Goal: Task Accomplishment & Management: Complete application form

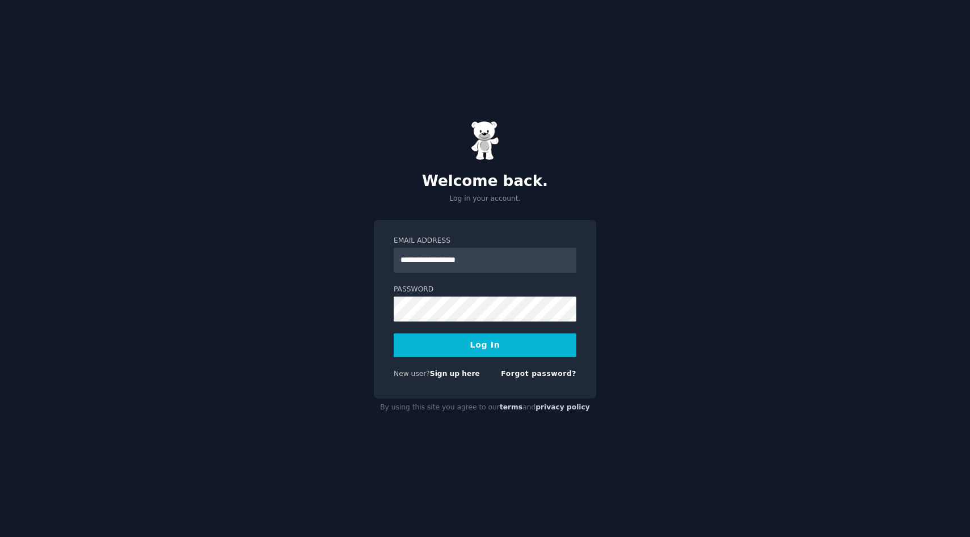
click at [469, 339] on button "Log In" at bounding box center [485, 346] width 183 height 24
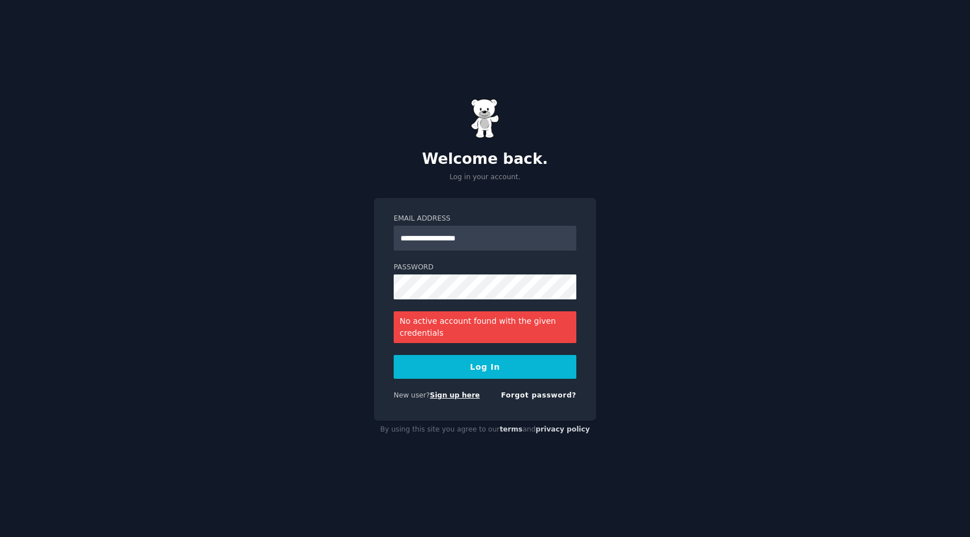
click at [462, 398] on link "Sign up here" at bounding box center [455, 395] width 50 height 8
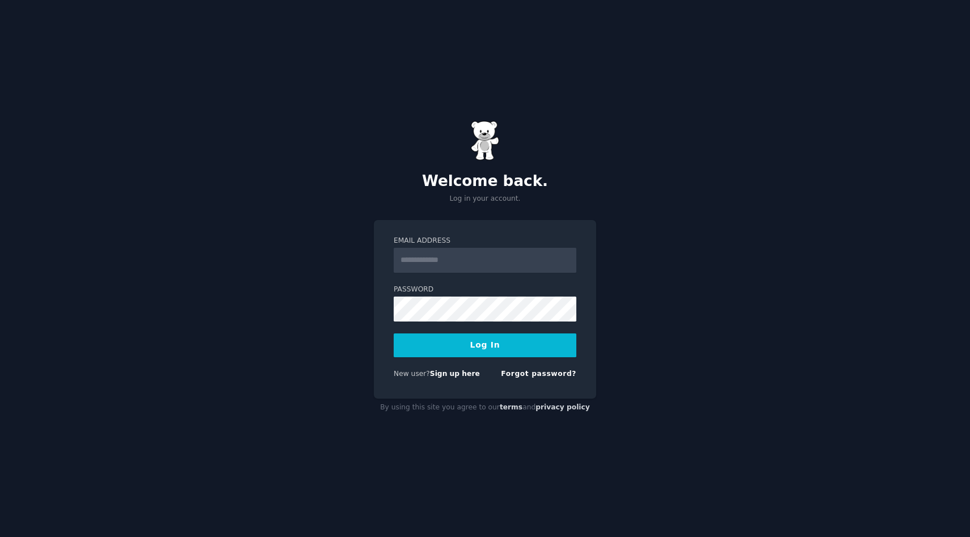
type input "*"
type input "**********"
click at [394, 334] on button "Log In" at bounding box center [485, 346] width 183 height 24
click at [485, 350] on div "Logging In..." at bounding box center [485, 346] width 183 height 24
click at [534, 372] on link "Forgot password?" at bounding box center [538, 374] width 75 height 8
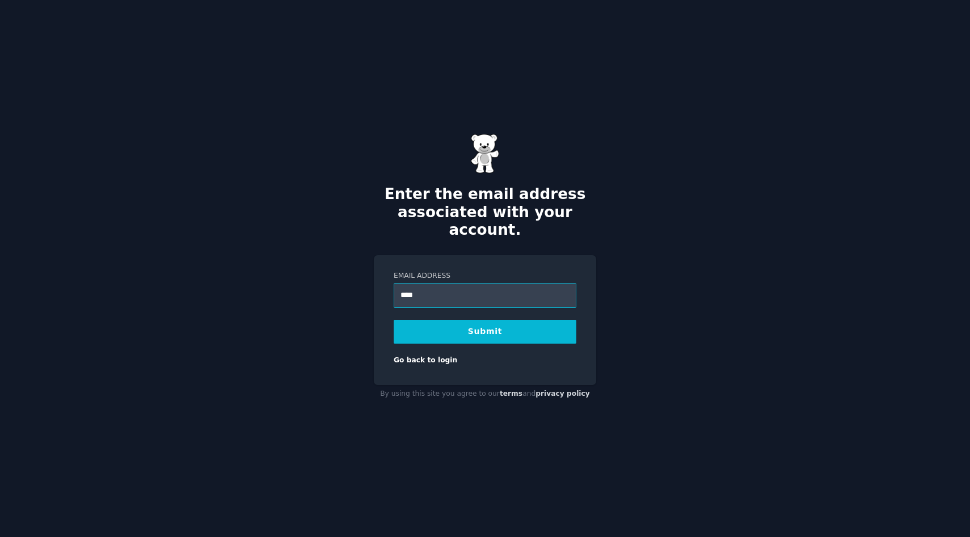
type input "**********"
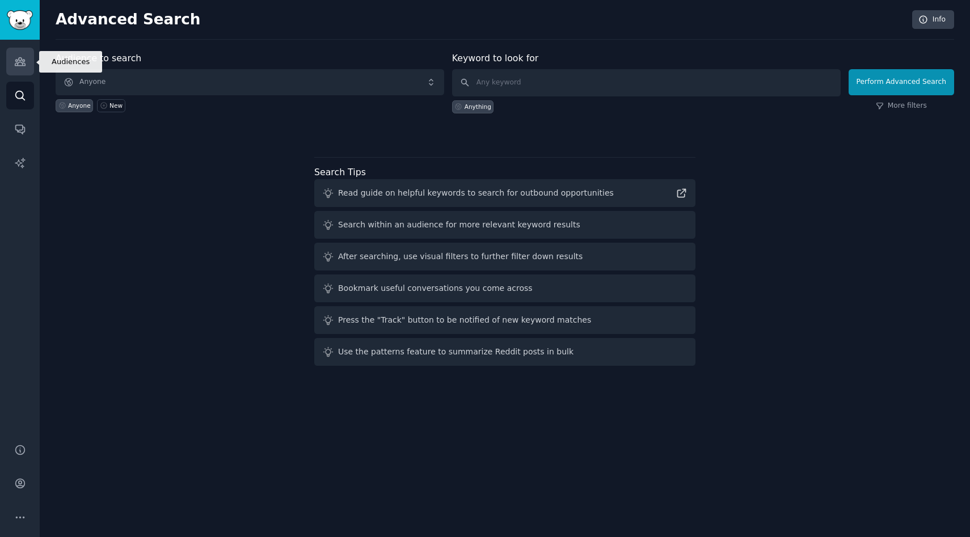
click at [25, 68] on link "Audiences" at bounding box center [20, 62] width 28 height 28
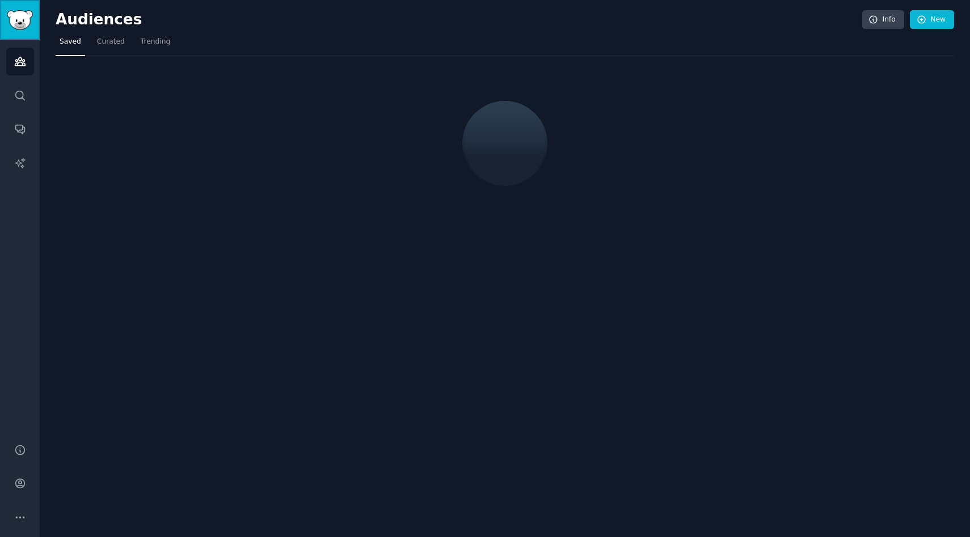
click at [28, 27] on img "Sidebar" at bounding box center [20, 20] width 26 height 20
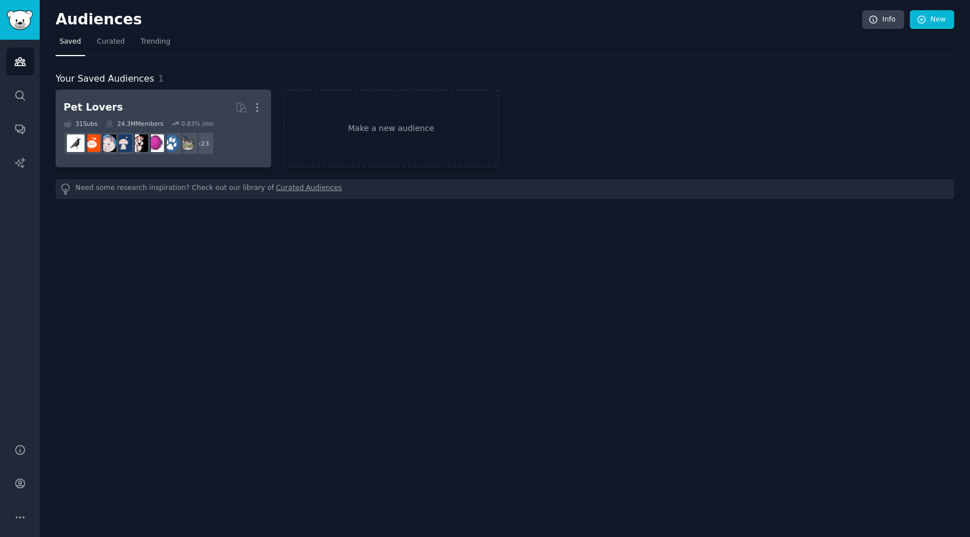
click at [127, 90] on link "Pet Lovers More 31 Sub s 24.3M Members 0.83 % /mo + 23" at bounding box center [164, 129] width 216 height 78
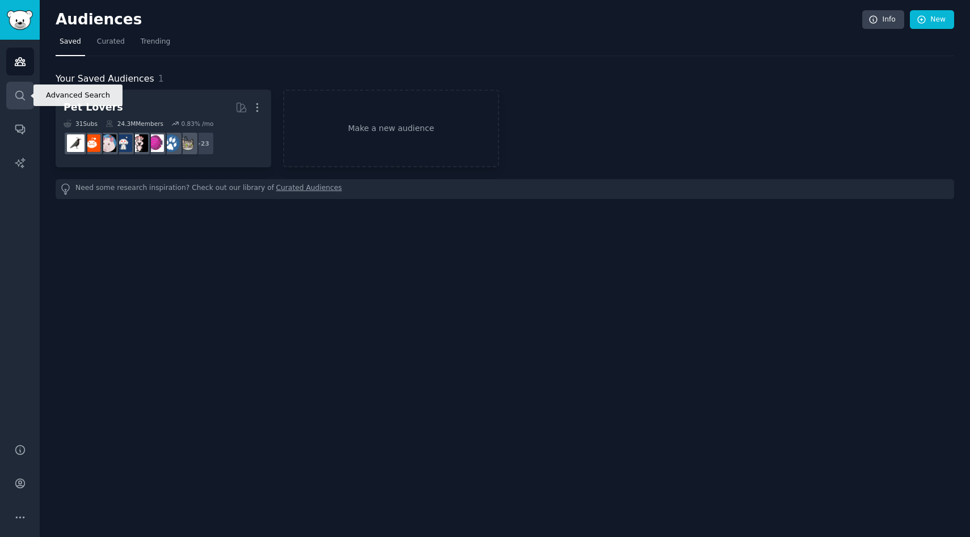
click at [19, 98] on icon "Sidebar" at bounding box center [19, 95] width 9 height 9
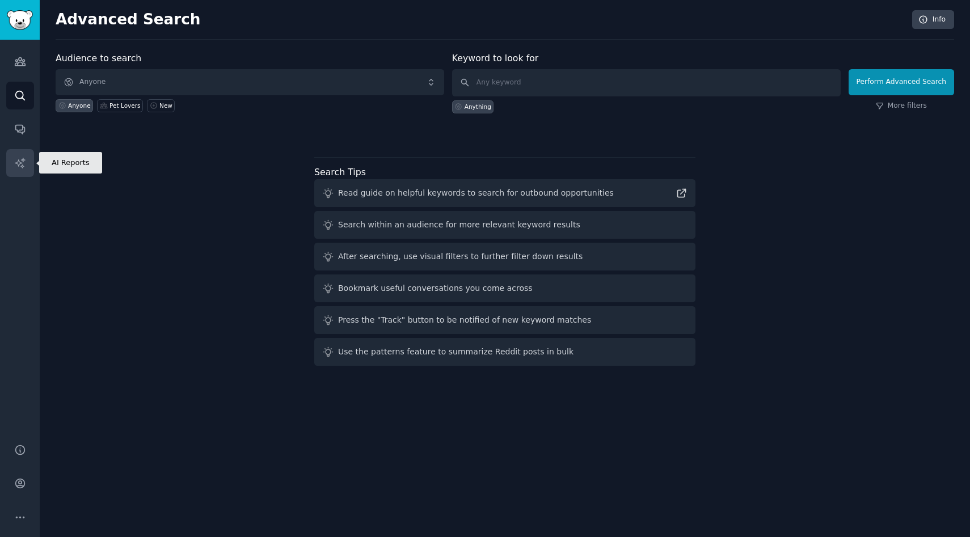
click at [27, 158] on link "AI Reports" at bounding box center [20, 163] width 28 height 28
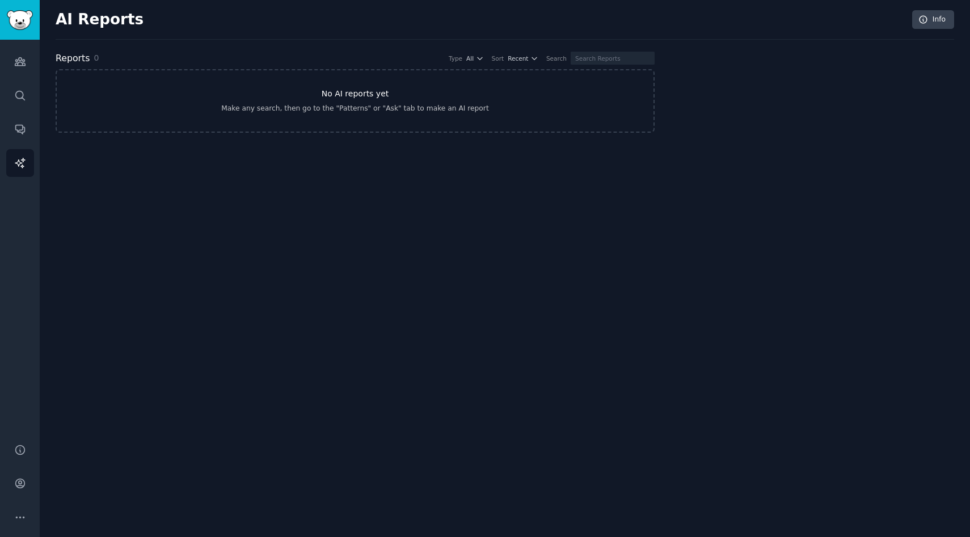
click at [304, 81] on link "No AI reports yet Make any search, then go to the "Patterns" or "Ask" tab to ma…" at bounding box center [355, 101] width 599 height 64
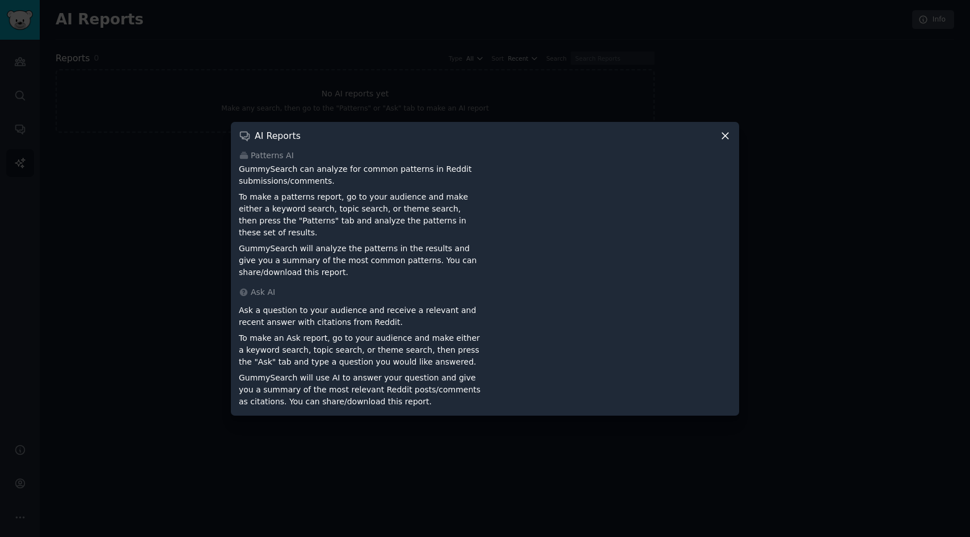
click at [181, 97] on div at bounding box center [485, 268] width 970 height 537
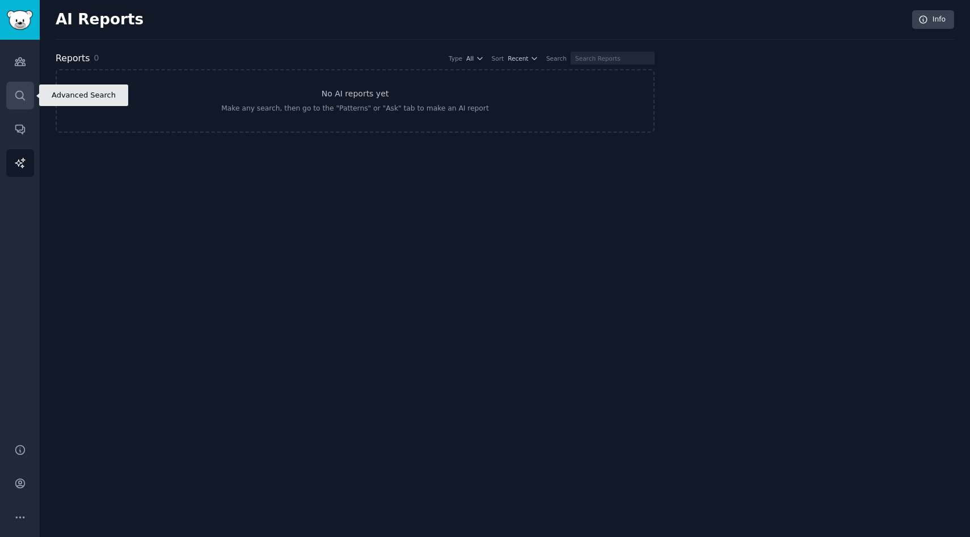
click at [23, 91] on icon "Sidebar" at bounding box center [20, 96] width 12 height 12
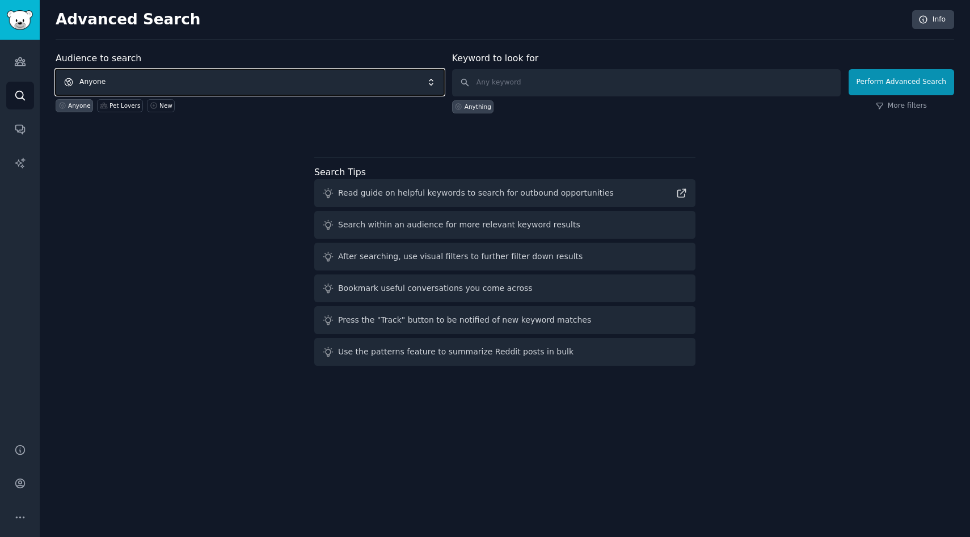
click at [96, 75] on span "Anyone" at bounding box center [250, 82] width 389 height 26
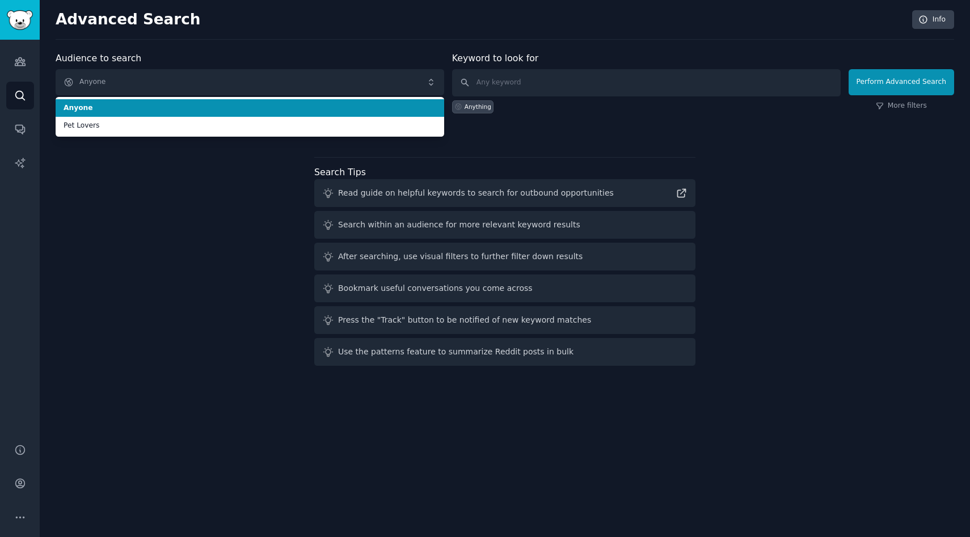
click at [191, 52] on div "Audience to search Anyone Anyone Pet Lovers Anyone Pet Lovers New" at bounding box center [250, 83] width 389 height 62
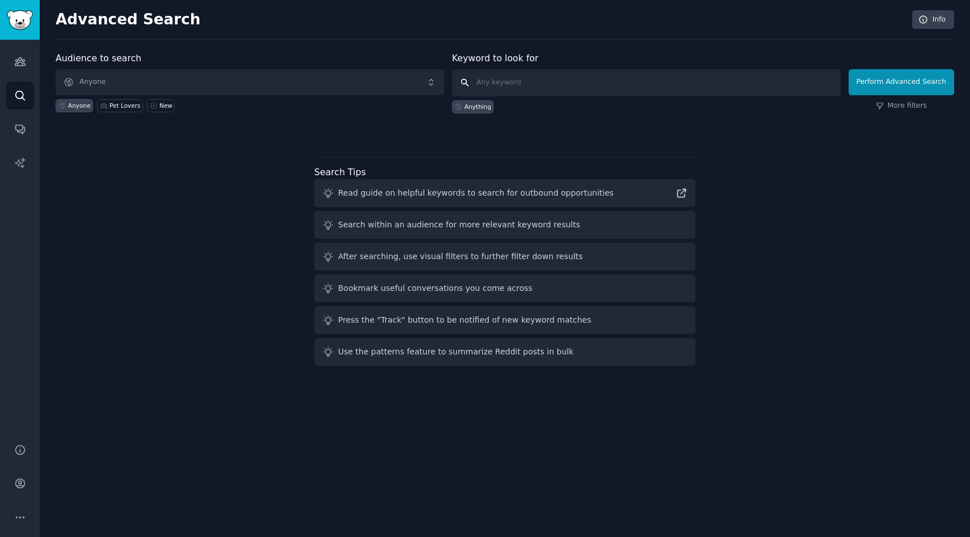
click at [511, 93] on input "text" at bounding box center [646, 82] width 389 height 27
type input "v"
click at [15, 58] on icon "Sidebar" at bounding box center [20, 62] width 12 height 12
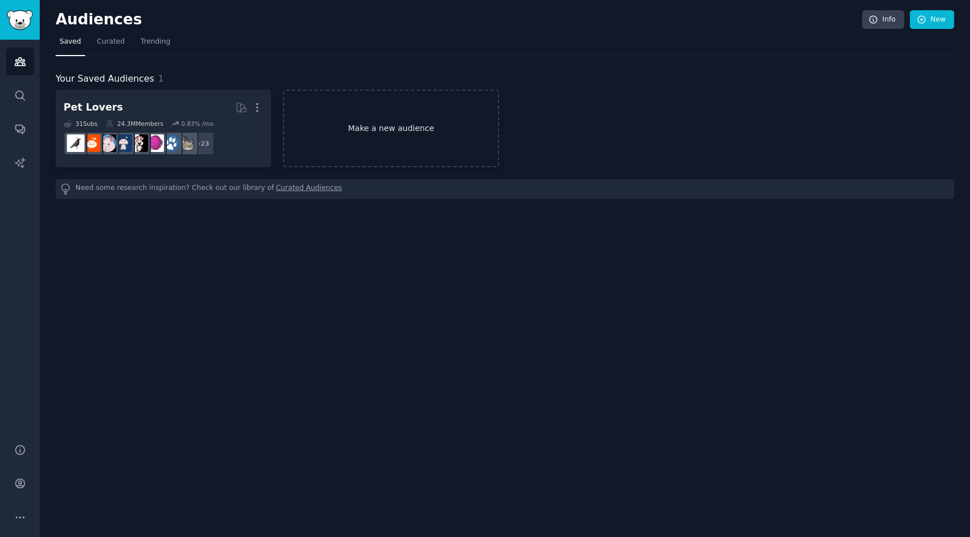
click at [368, 106] on link "Make a new audience" at bounding box center [391, 129] width 216 height 78
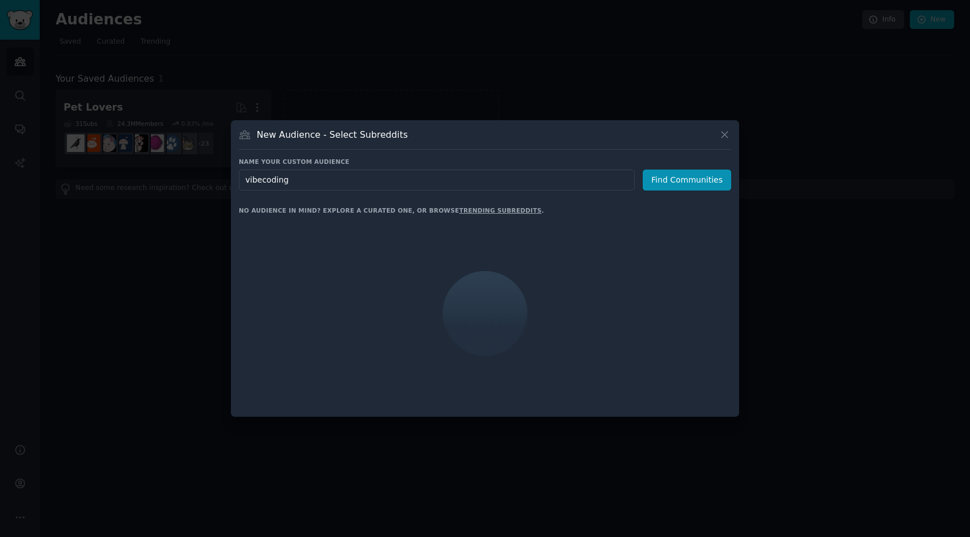
type input "vibecoding"
click at [603, 195] on div "Name your custom audience Audience Name vibecoding Find Communities No audience…" at bounding box center [485, 283] width 492 height 251
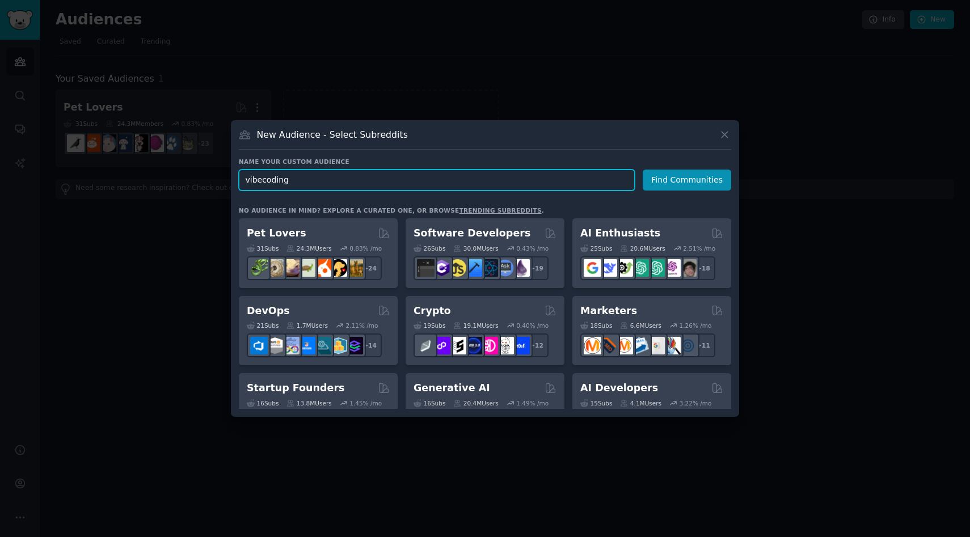
drag, startPoint x: 509, startPoint y: 170, endPoint x: 414, endPoint y: 155, distance: 96.4
click at [414, 155] on div "New Audience - Select Subreddits Name your custom audience Audience Name vibeco…" at bounding box center [485, 268] width 508 height 297
click at [521, 184] on input "vibecoding" at bounding box center [437, 180] width 396 height 21
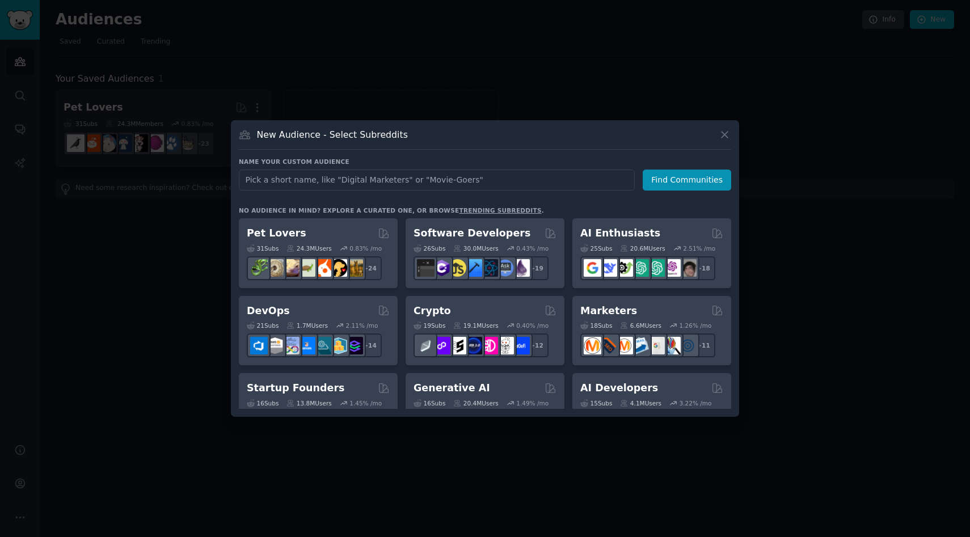
click at [535, 201] on div "Name your custom audience Audience Name Find Communities No audience in mind? E…" at bounding box center [485, 283] width 492 height 251
click at [488, 209] on link "trending subreddits" at bounding box center [500, 210] width 82 height 7
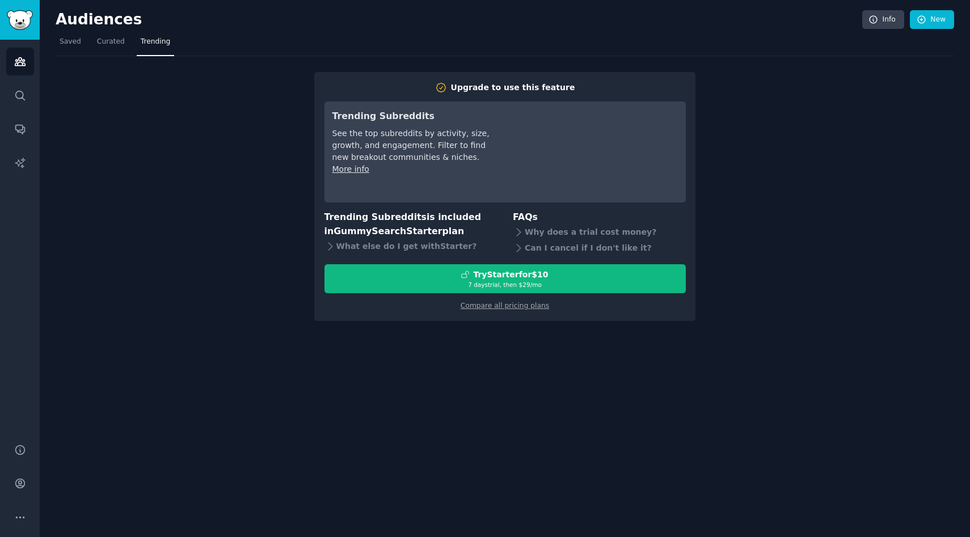
click at [323, 244] on div "Upgrade to use this feature Trending Subreddits See the top subreddits by activ…" at bounding box center [504, 196] width 381 height 249
click at [327, 244] on icon at bounding box center [330, 247] width 12 height 12
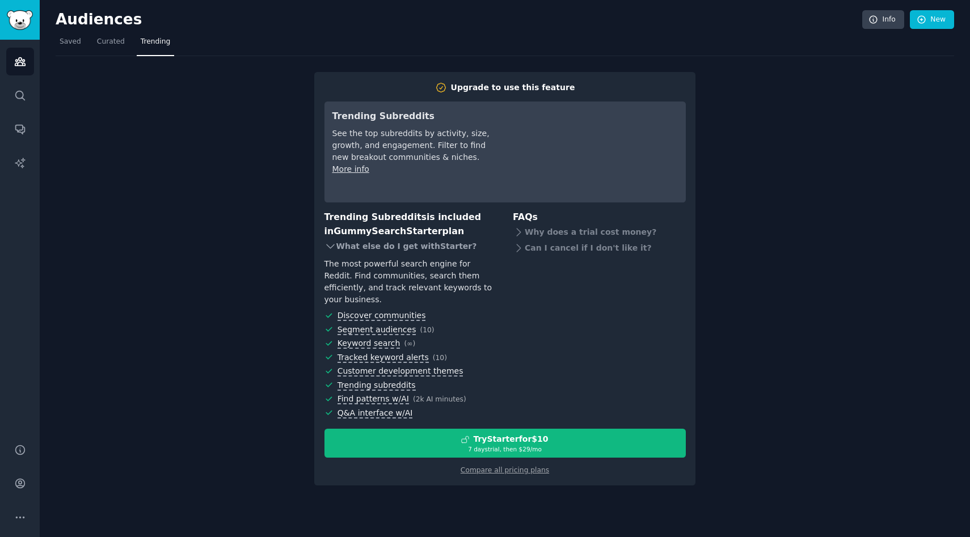
click at [327, 244] on icon at bounding box center [330, 247] width 12 height 12
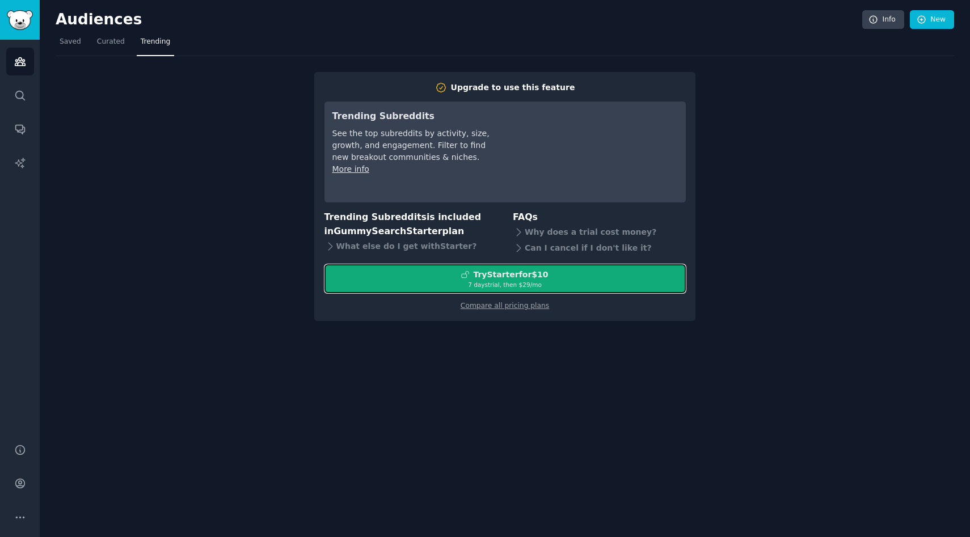
click at [482, 283] on div "7 days trial, then $ 29 /mo" at bounding box center [505, 285] width 360 height 8
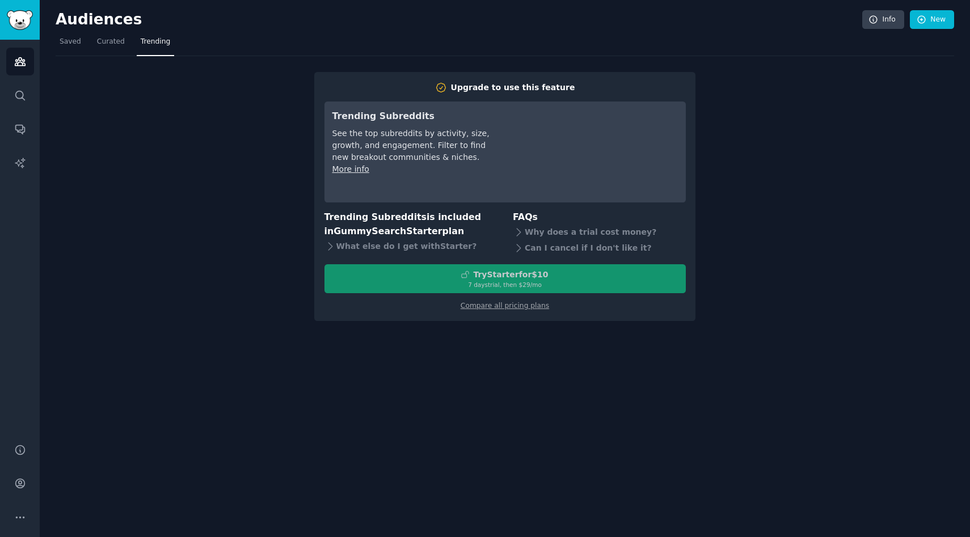
click at [491, 275] on div "Try Starter for $10 7 days trial, then $ 29 /mo" at bounding box center [504, 278] width 361 height 29
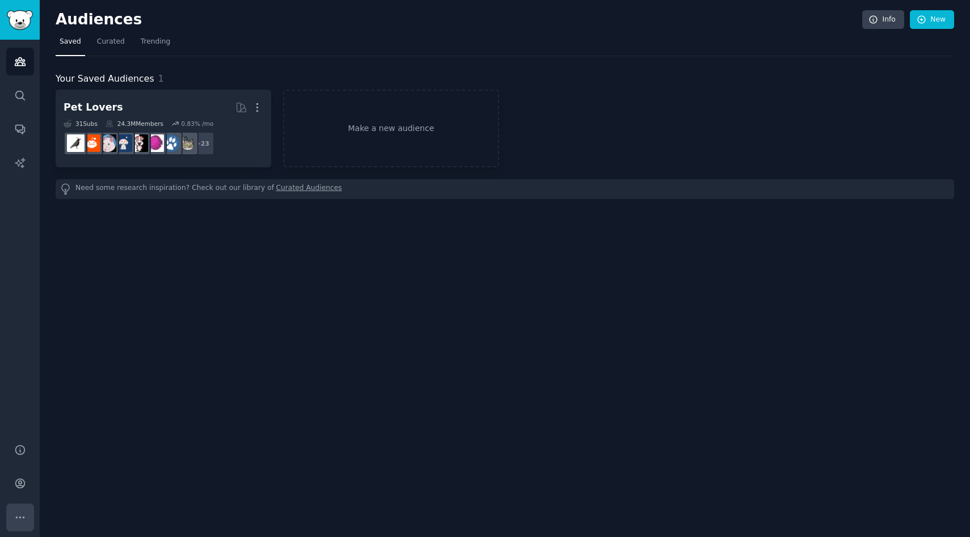
click at [18, 512] on icon "Sidebar" at bounding box center [20, 518] width 12 height 12
click at [23, 480] on icon "Sidebar" at bounding box center [19, 483] width 9 height 9
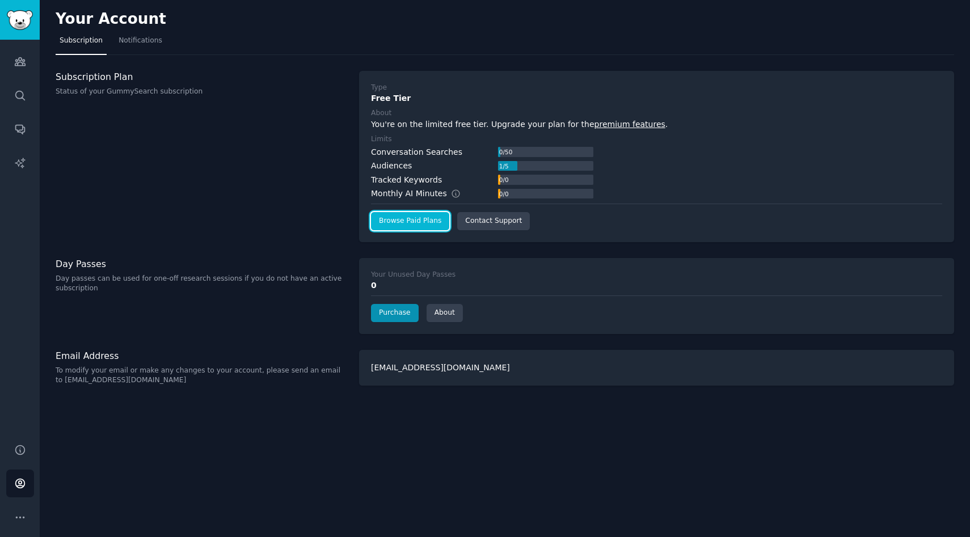
click at [441, 223] on link "Browse Paid Plans" at bounding box center [410, 221] width 78 height 18
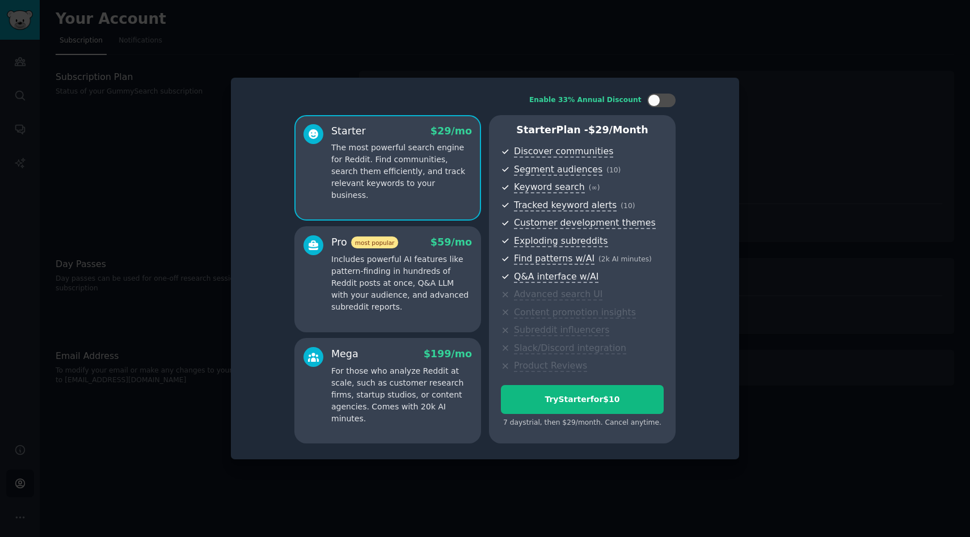
click at [436, 234] on div "Pro most popular $ 59 /mo Includes powerful AI features like pattern-finding in…" at bounding box center [387, 279] width 187 height 106
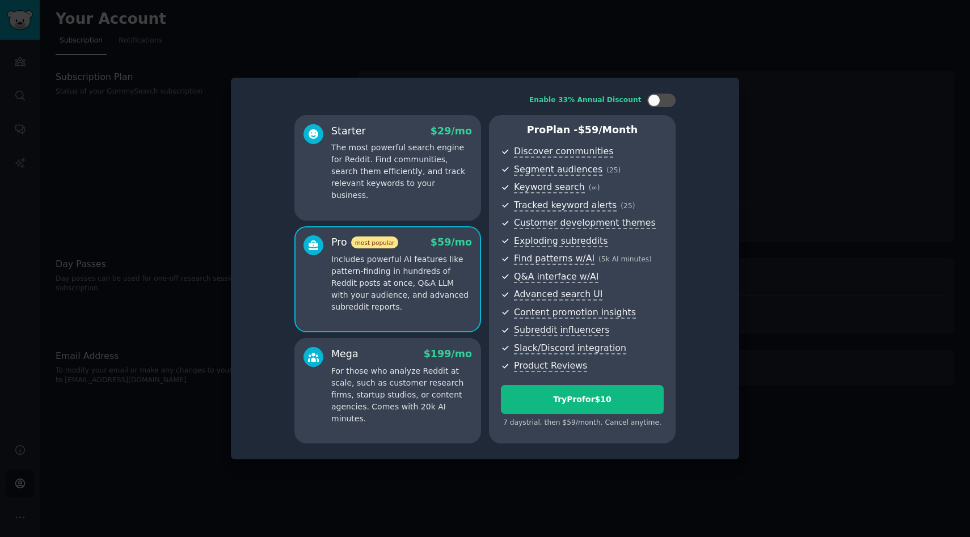
click at [430, 339] on div "Mega $ 199 /mo For those who analyze Reddit at scale, such as customer research…" at bounding box center [387, 391] width 187 height 106
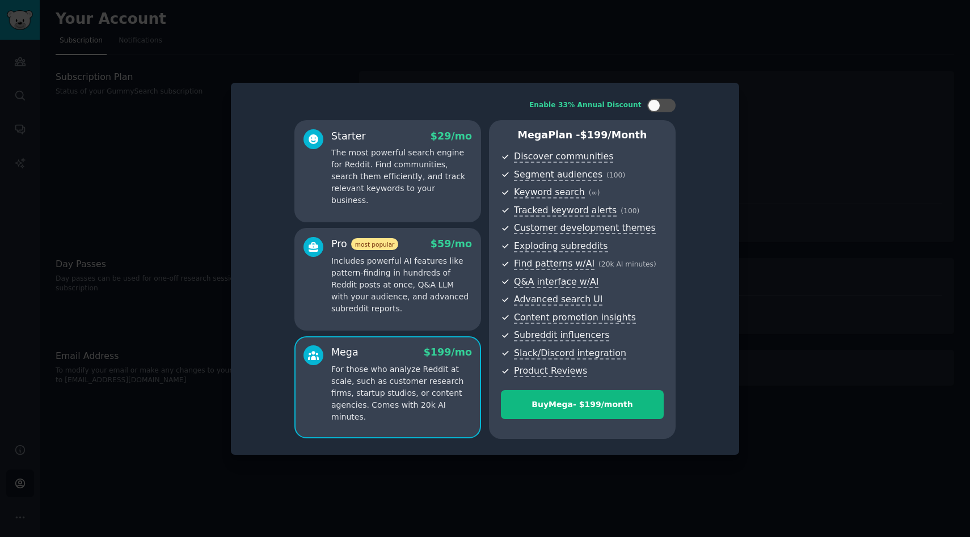
click at [430, 151] on p "The most powerful search engine for Reddit. Find communities, search them effic…" at bounding box center [401, 177] width 141 height 60
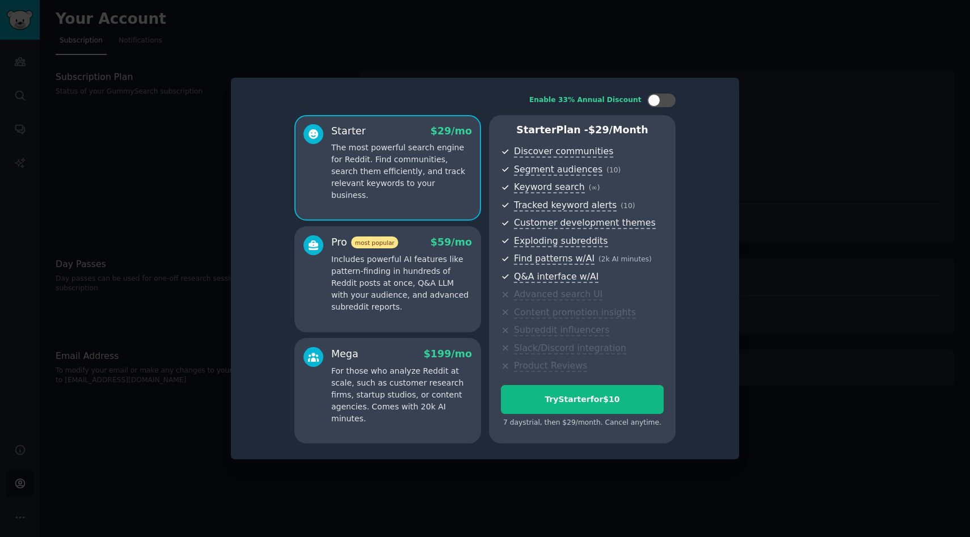
click at [765, 308] on div at bounding box center [485, 268] width 970 height 537
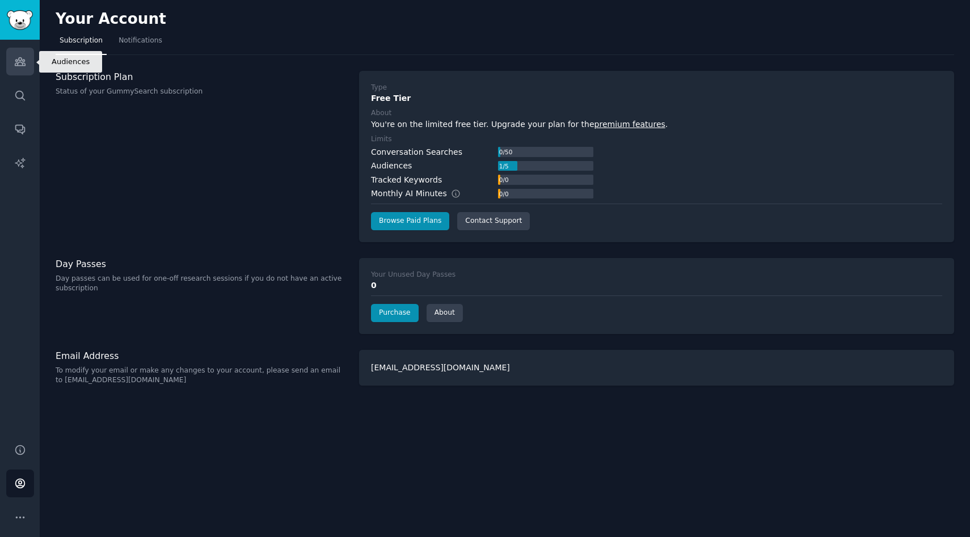
click at [19, 57] on icon "Sidebar" at bounding box center [20, 62] width 12 height 12
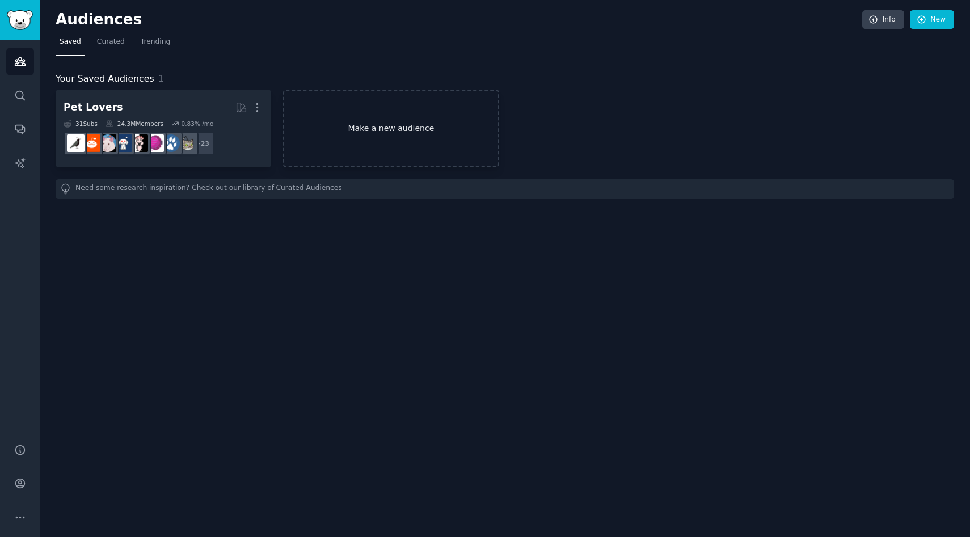
click at [377, 146] on link "Make a new audience" at bounding box center [391, 129] width 216 height 78
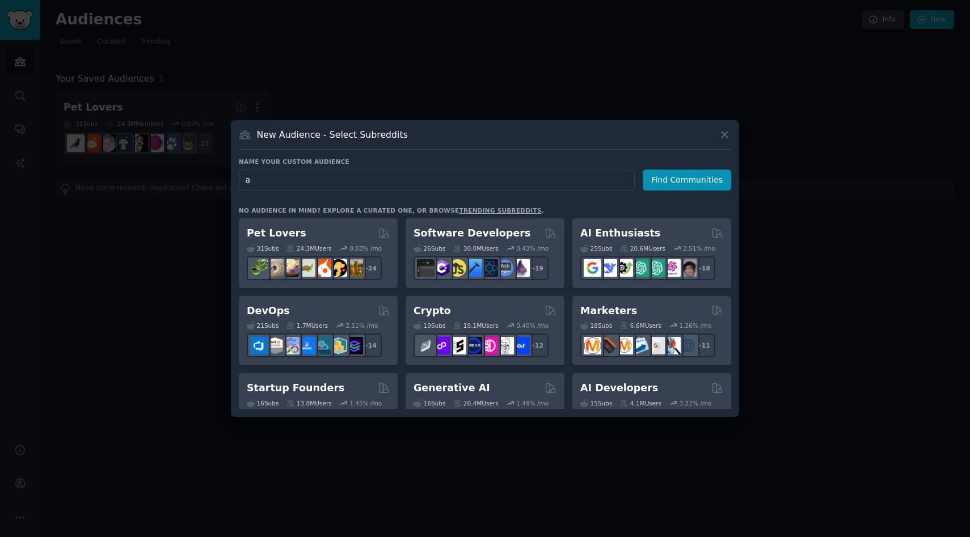
type input "ai"
click button "Find Communities" at bounding box center [687, 180] width 88 height 21
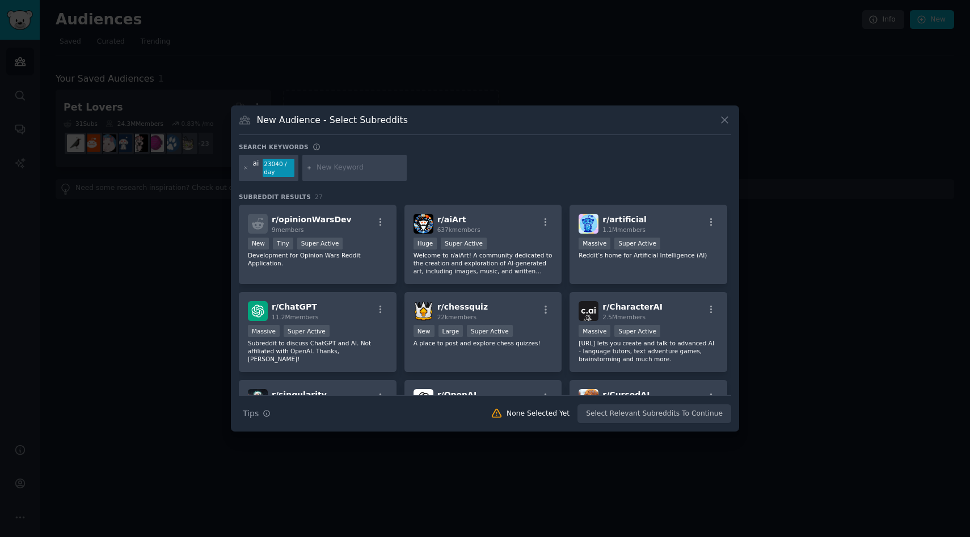
click at [445, 193] on h3 "Subreddit Results 27" at bounding box center [485, 197] width 492 height 8
click at [308, 184] on div "ai 23040 / day" at bounding box center [485, 170] width 492 height 30
click at [280, 184] on div "ai 23040 / day" at bounding box center [485, 170] width 492 height 30
click at [280, 163] on div "23040 / day" at bounding box center [279, 168] width 32 height 18
click at [248, 167] on icon at bounding box center [246, 168] width 6 height 6
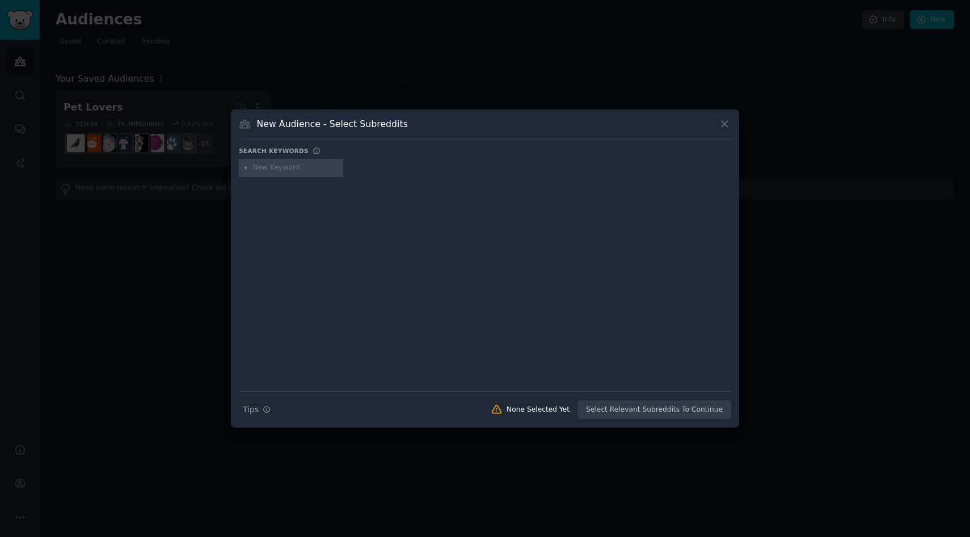
click at [686, 407] on div "Search Tips Tips None Selected Yet Select Relevant Subreddits To Continue" at bounding box center [485, 405] width 492 height 28
click at [425, 321] on div at bounding box center [485, 276] width 492 height 191
click at [308, 165] on input "text" at bounding box center [296, 168] width 86 height 10
type input "vibecoding"
click at [268, 411] on icon "button" at bounding box center [267, 410] width 8 height 8
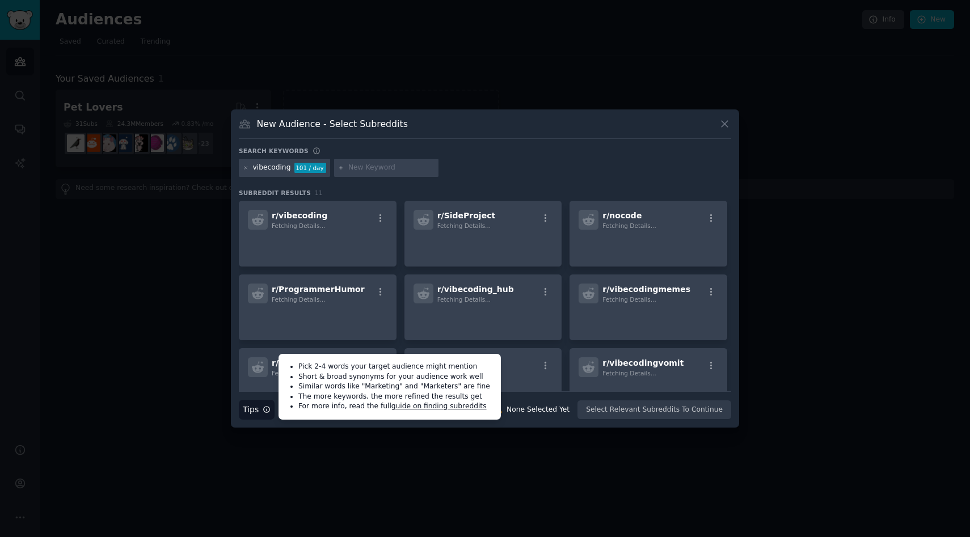
click at [268, 411] on icon "button" at bounding box center [267, 410] width 8 height 8
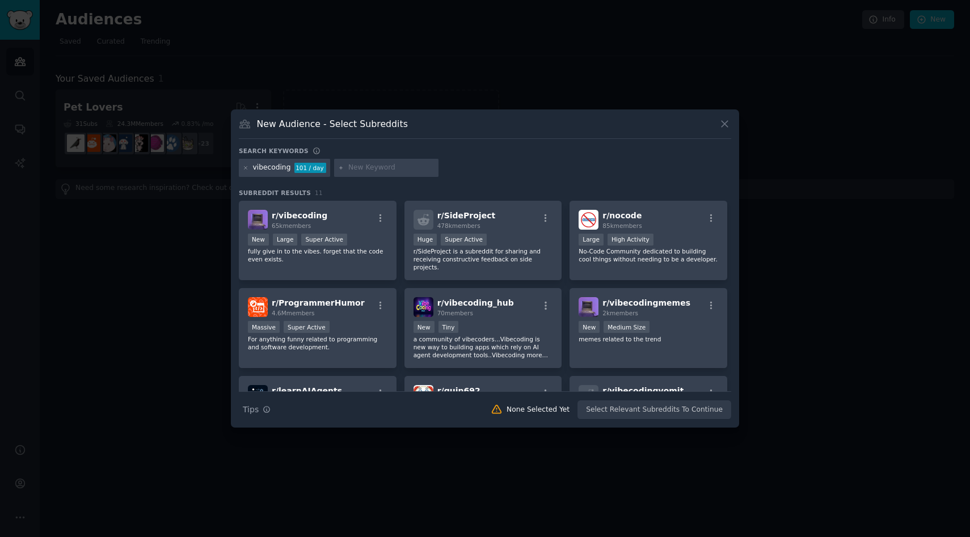
click at [385, 170] on input "text" at bounding box center [391, 168] width 86 height 10
type input "cursor"
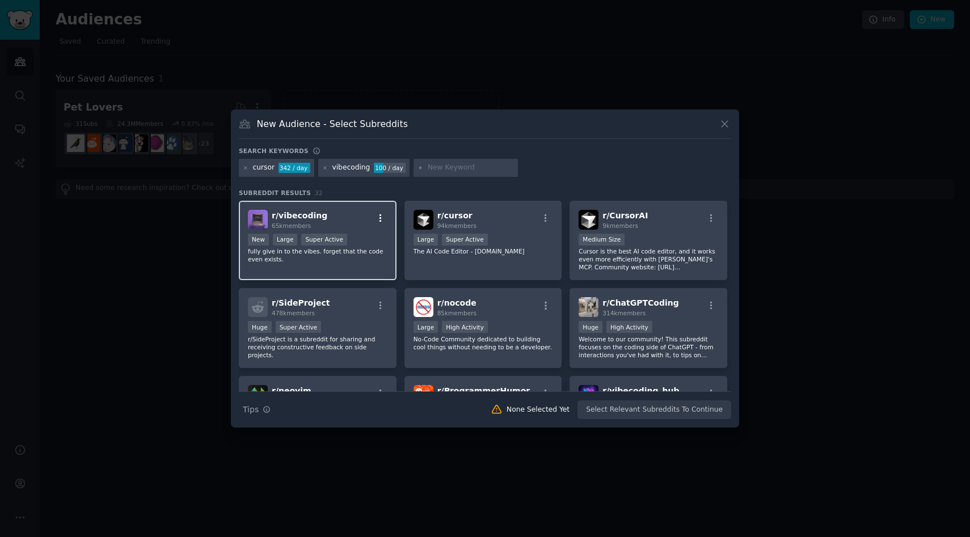
click at [381, 216] on icon "button" at bounding box center [381, 218] width 10 height 10
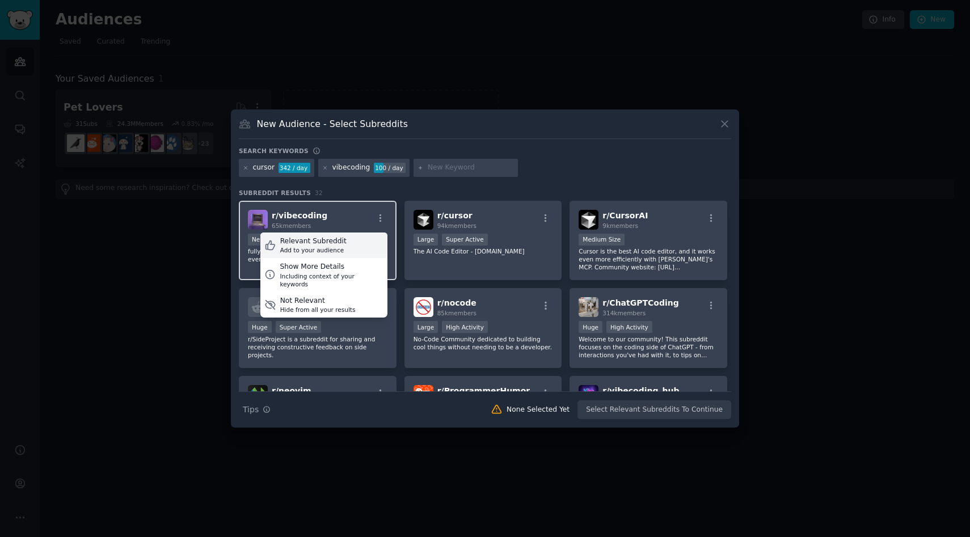
click at [359, 251] on div "Relevant Subreddit Add to your audience" at bounding box center [323, 246] width 127 height 26
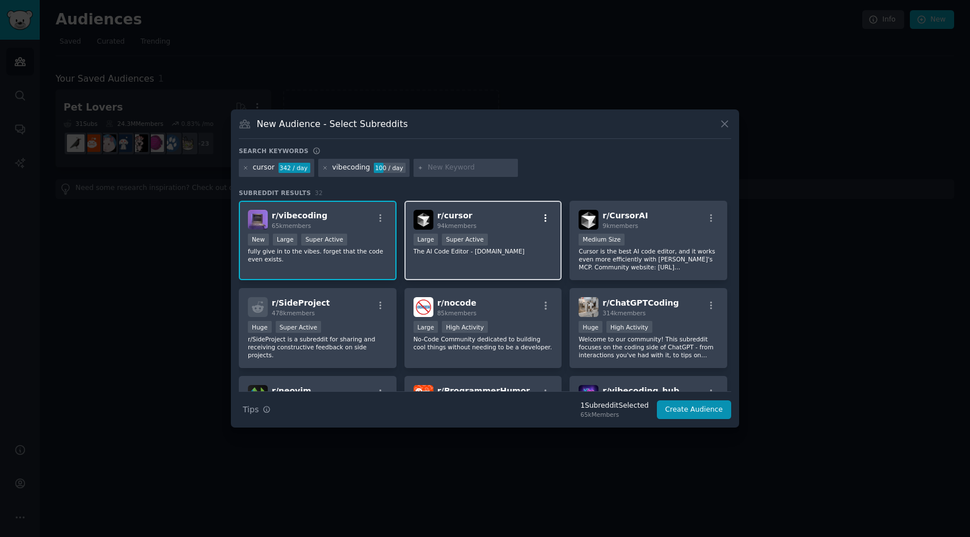
click at [541, 221] on icon "button" at bounding box center [546, 218] width 10 height 10
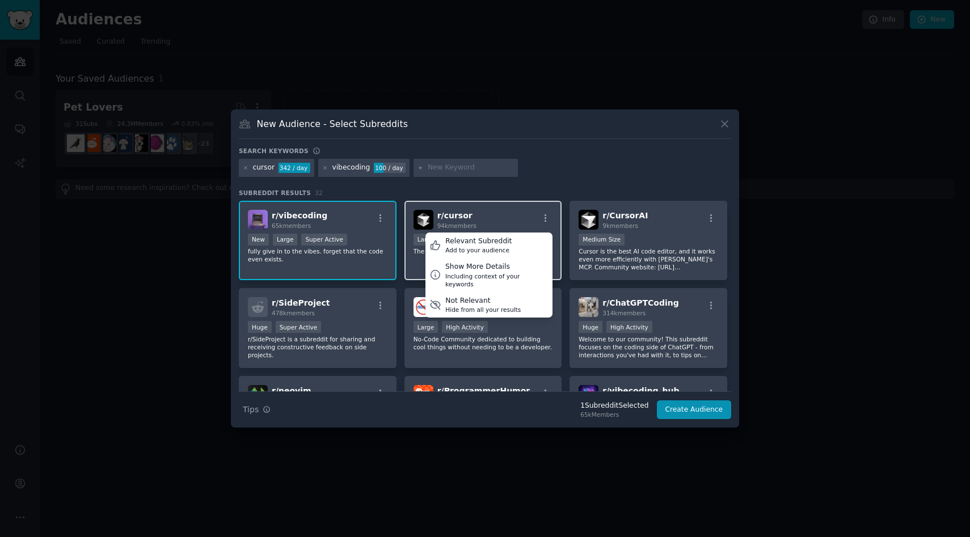
click at [530, 223] on div "r/ cursor 94k members Relevant Subreddit Add to your audience Show More Details…" at bounding box center [484, 220] width 140 height 20
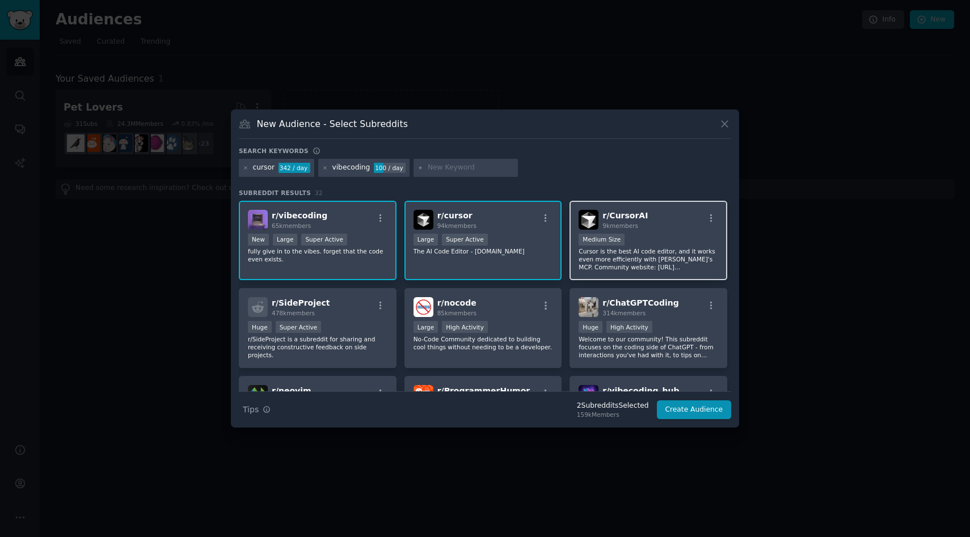
click at [651, 224] on div "r/ CursorAI 9k members" at bounding box center [649, 220] width 140 height 20
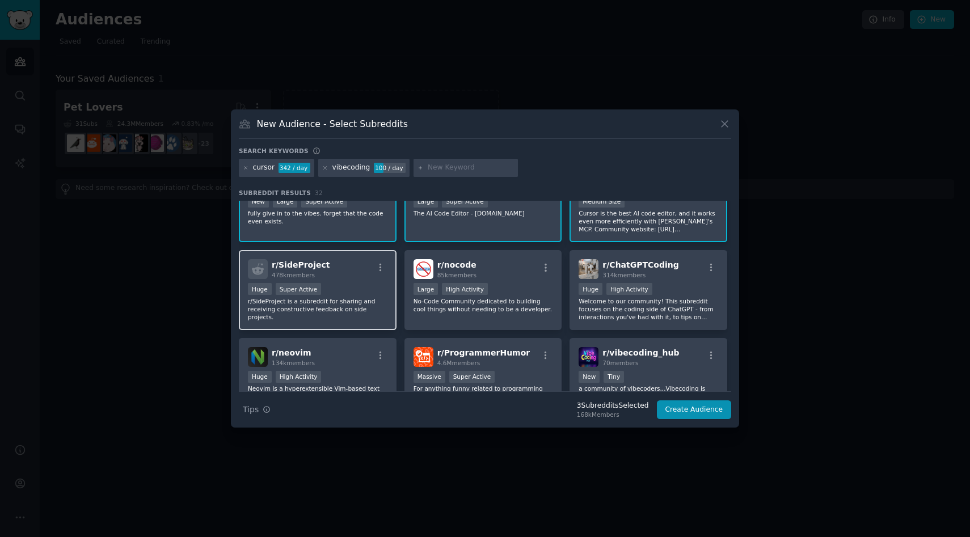
scroll to position [45, 0]
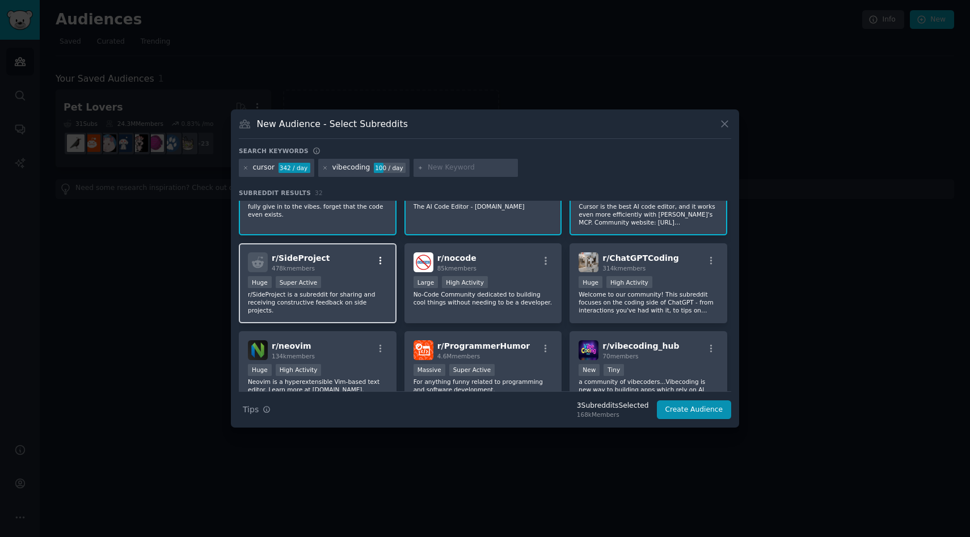
click at [381, 258] on icon "button" at bounding box center [381, 261] width 10 height 10
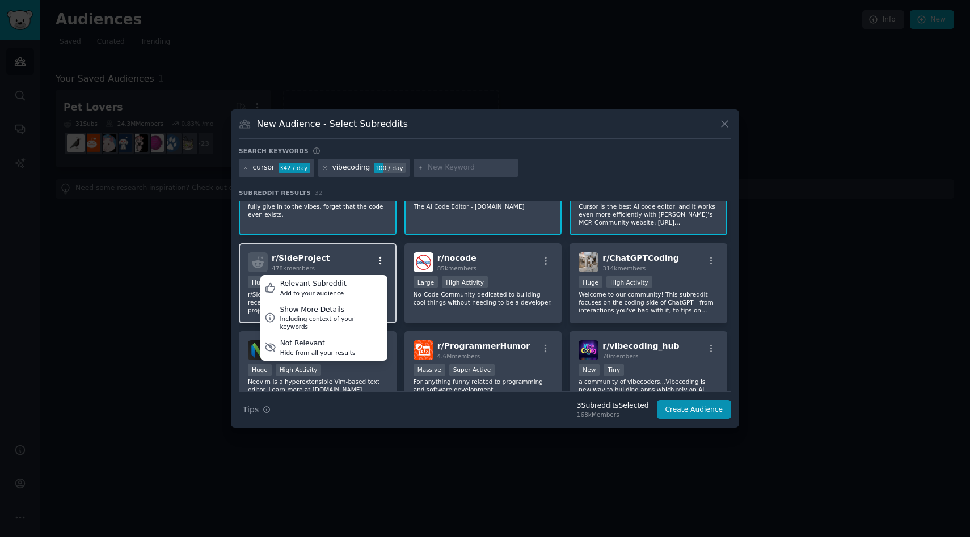
click at [381, 258] on icon "button" at bounding box center [381, 261] width 10 height 10
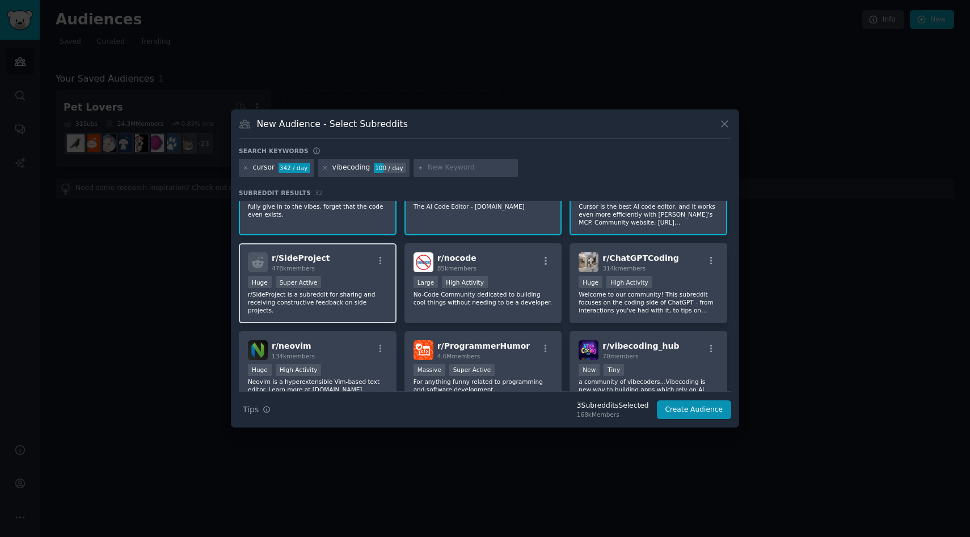
click at [361, 291] on p "r/SideProject is a subreddit for sharing and receiving constructive feedback on…" at bounding box center [318, 302] width 140 height 24
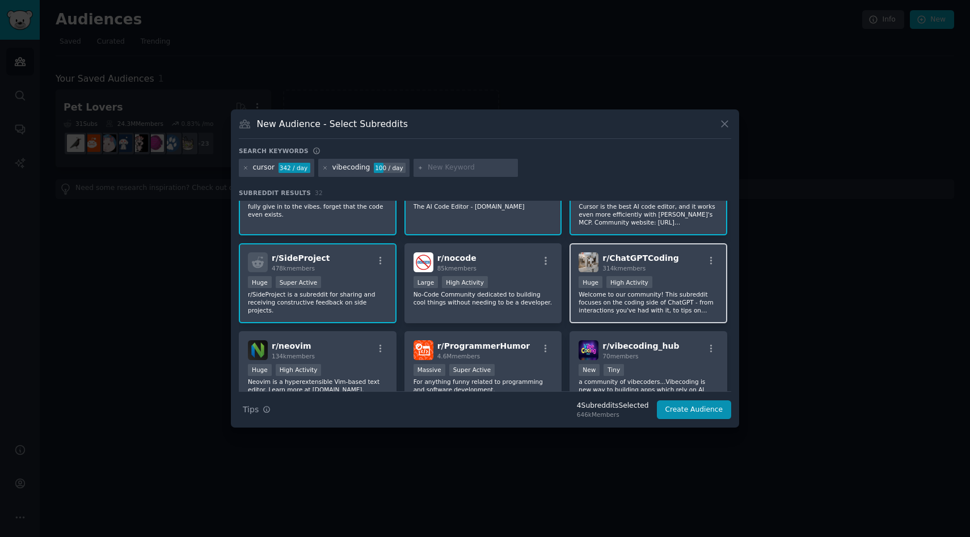
click at [622, 304] on p "Welcome to our community! This subreddit focuses on the coding side of ChatGPT …" at bounding box center [649, 302] width 140 height 24
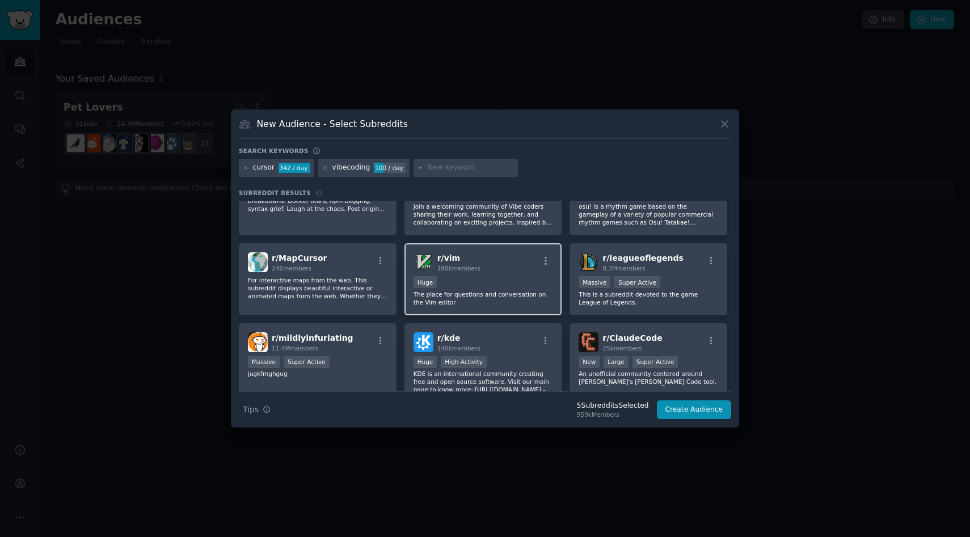
scroll to position [454, 0]
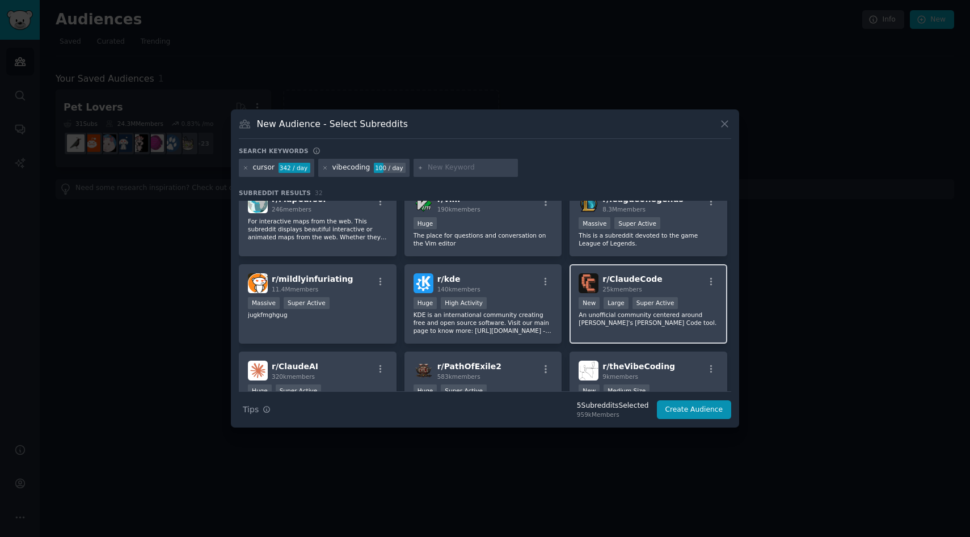
click at [644, 330] on div "r/ ClaudeCode 25k members Established within past year New Large Super Active A…" at bounding box center [649, 304] width 158 height 80
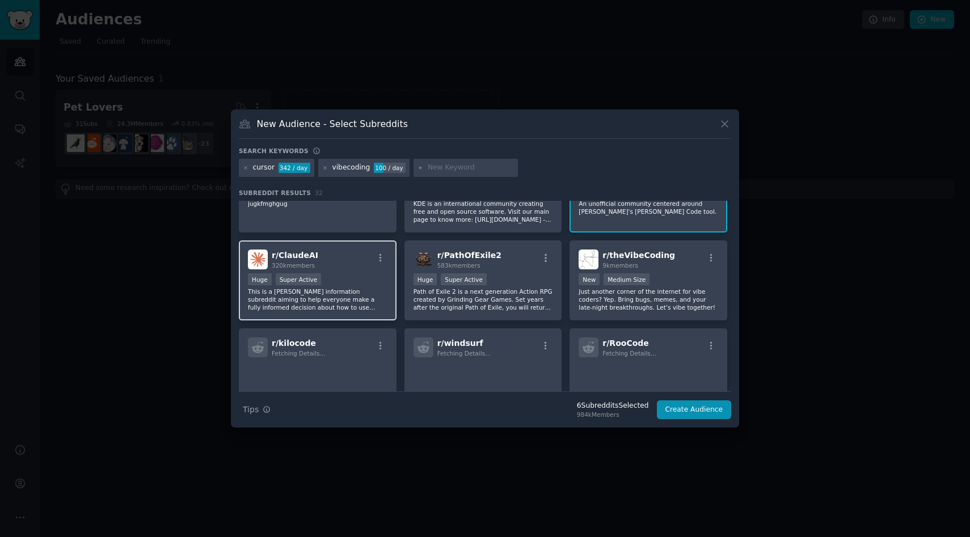
scroll to position [572, 0]
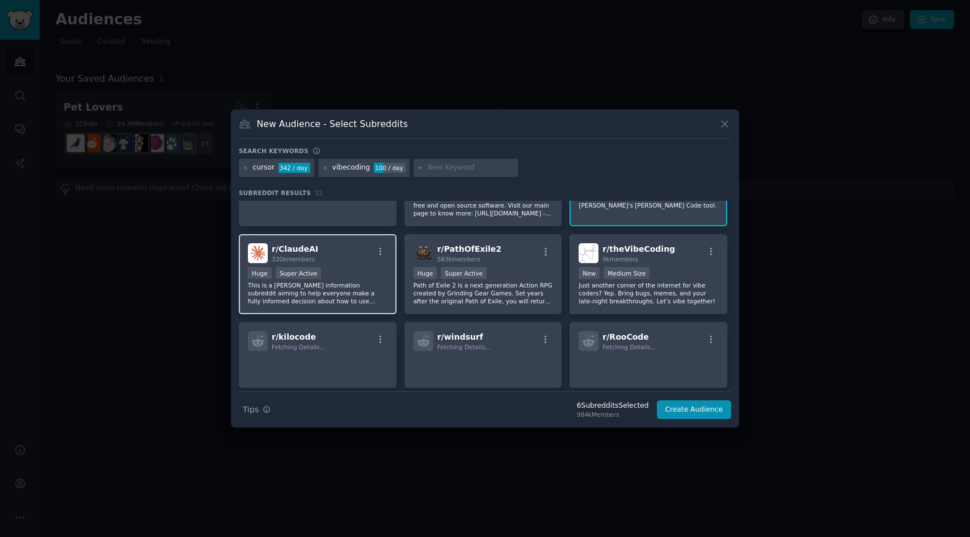
click at [380, 263] on div "r/ ClaudeAI 320k members" at bounding box center [318, 253] width 140 height 20
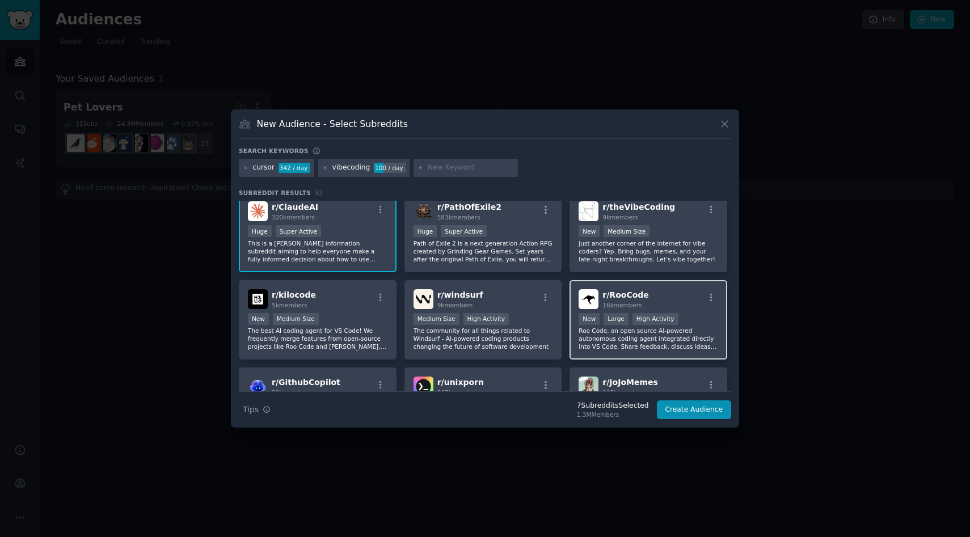
scroll to position [620, 0]
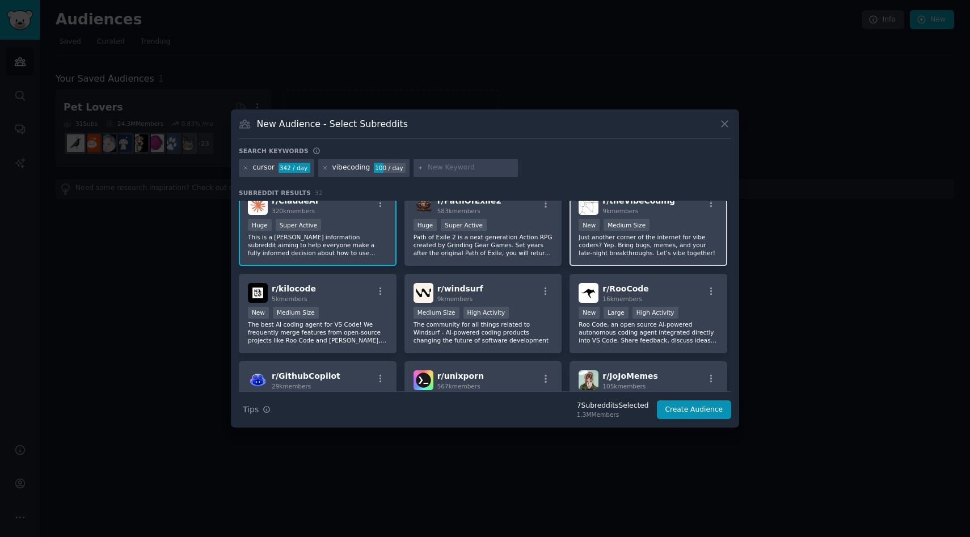
click at [621, 264] on div "r/ theVibeCoding 9k members New Medium Size Just another corner of the internet…" at bounding box center [649, 226] width 158 height 80
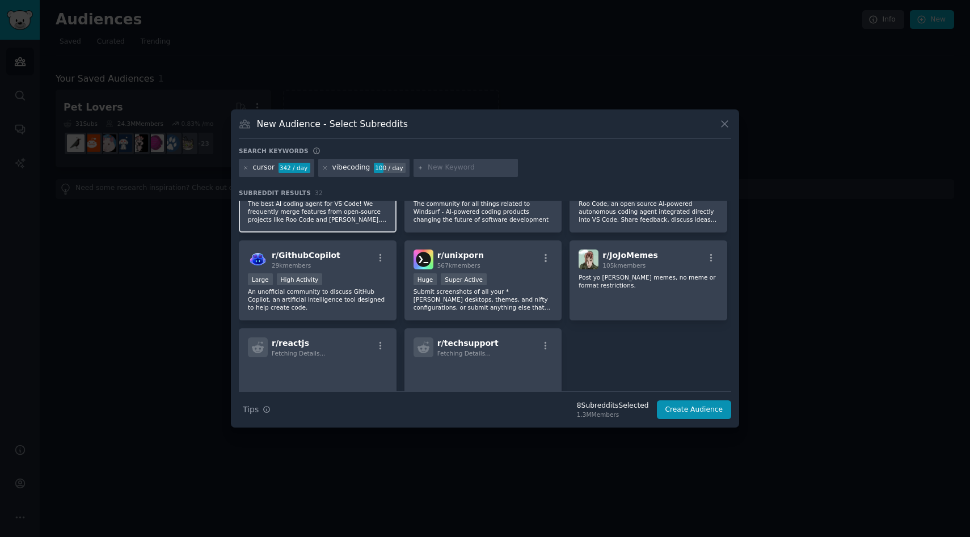
scroll to position [743, 0]
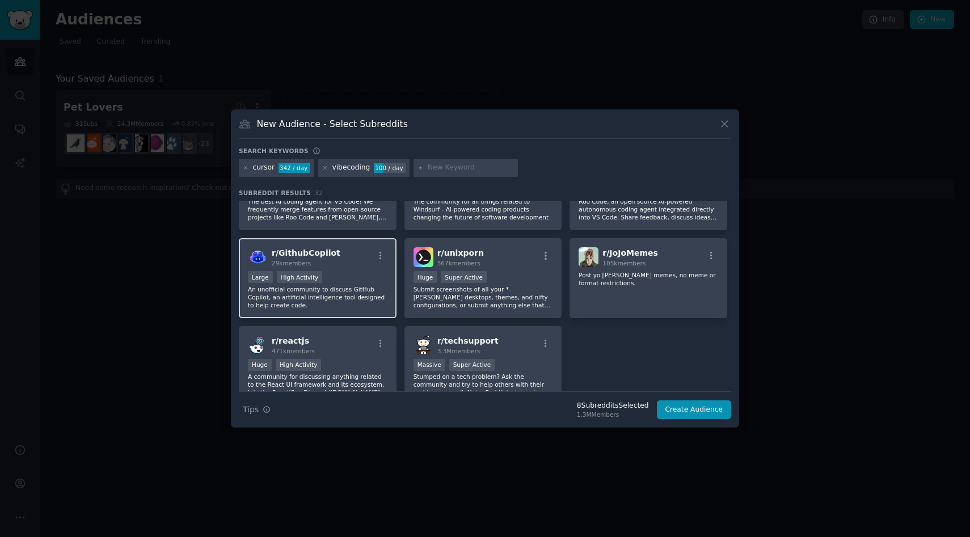
click at [368, 298] on p "An unofficial community to discuss GitHub Copilot, an artificial intelligence t…" at bounding box center [318, 297] width 140 height 24
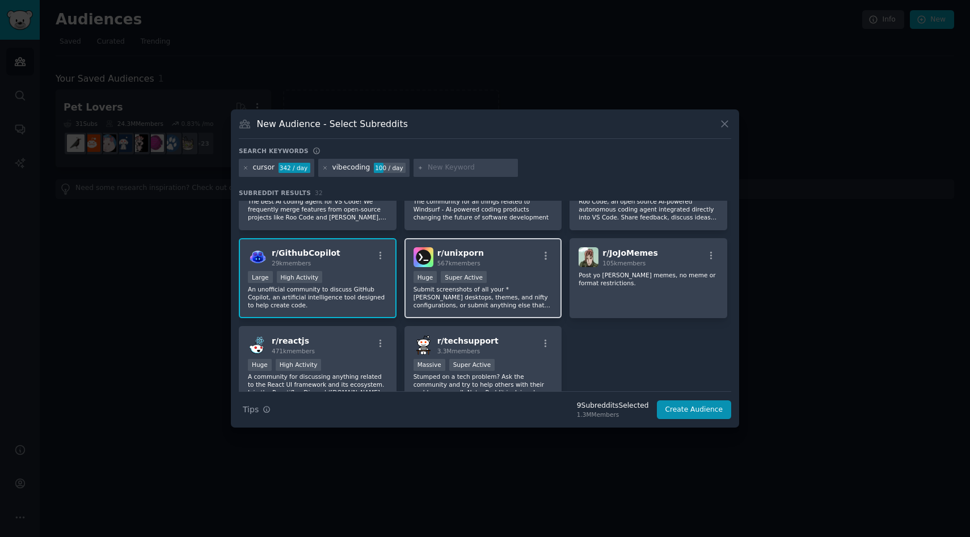
scroll to position [797, 0]
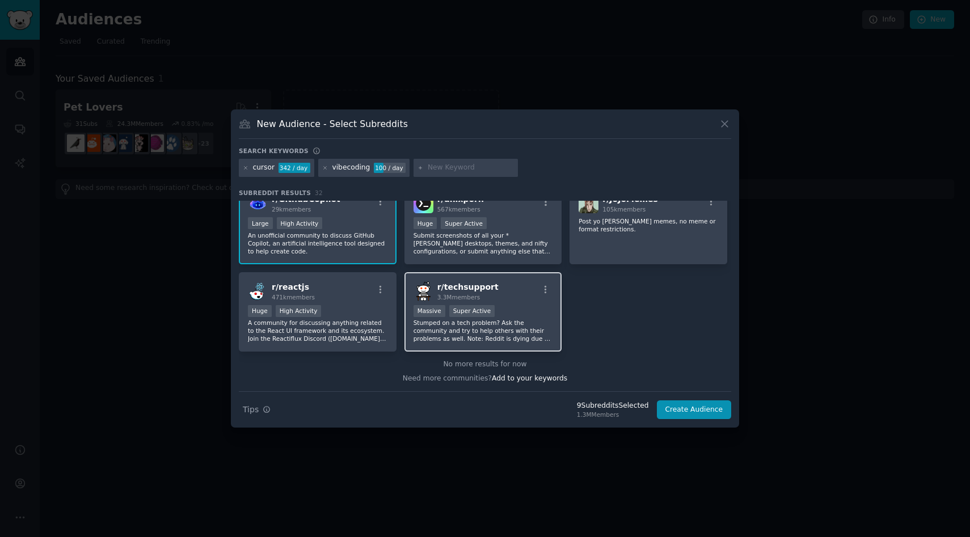
click at [513, 328] on p "Stumped on a tech problem? Ask the community and try to help others with their …" at bounding box center [484, 331] width 140 height 24
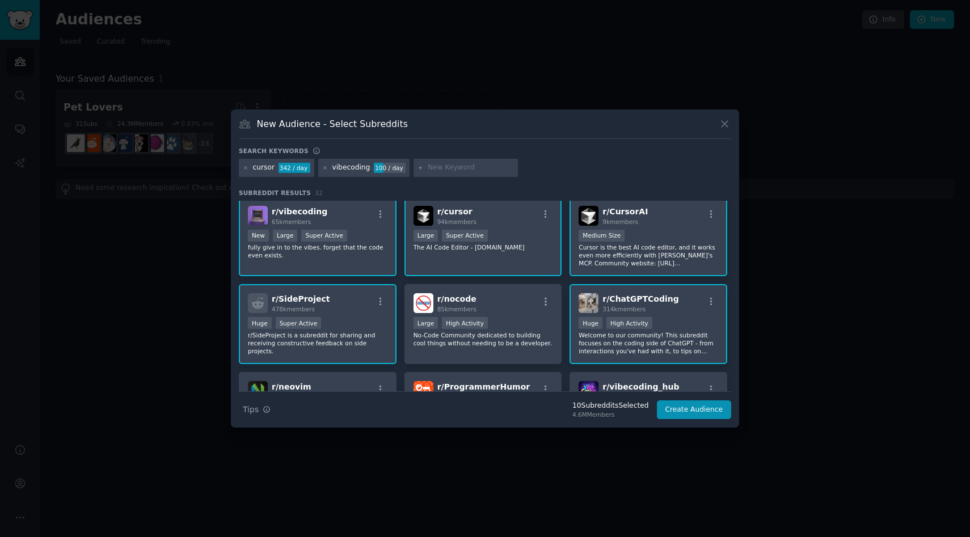
scroll to position [0, 0]
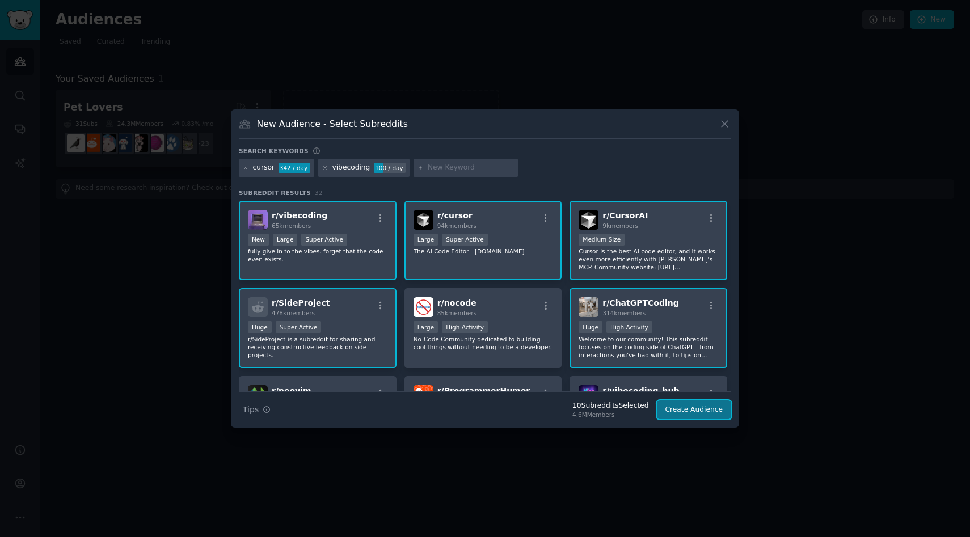
click at [681, 411] on button "Create Audience" at bounding box center [694, 410] width 75 height 19
click at [686, 408] on div "Search Tips Tips 10 Subreddit s Selected 4.6M Members Create Audience" at bounding box center [485, 405] width 492 height 28
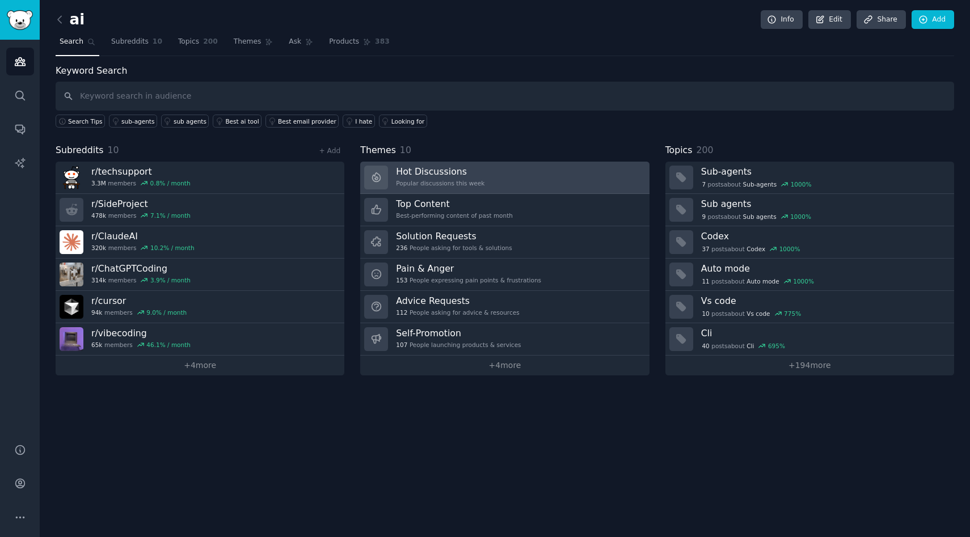
click at [452, 179] on div "Popular discussions this week" at bounding box center [440, 183] width 88 height 8
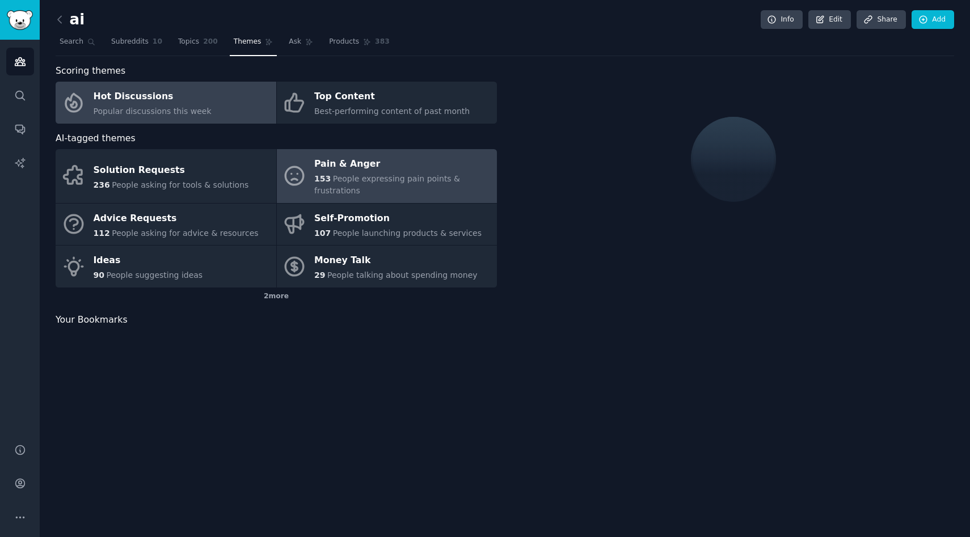
click at [368, 170] on div "Pain & Anger" at bounding box center [402, 164] width 177 height 18
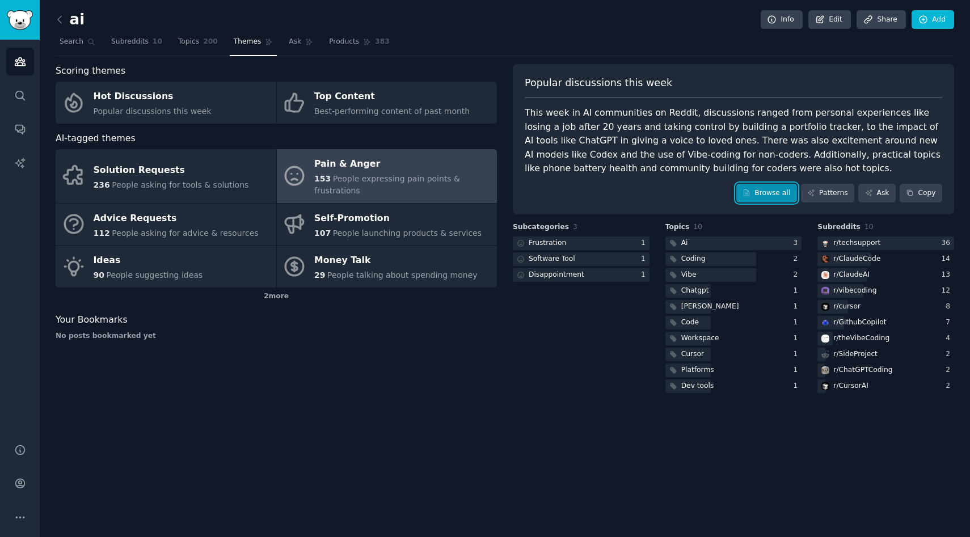
click at [785, 188] on link "Browse all" at bounding box center [766, 193] width 61 height 19
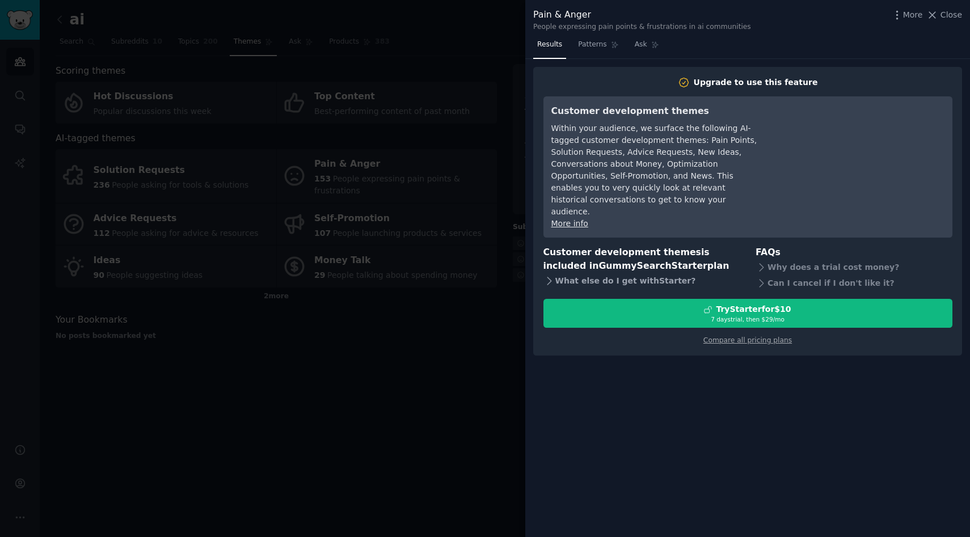
click at [546, 275] on icon at bounding box center [549, 281] width 12 height 12
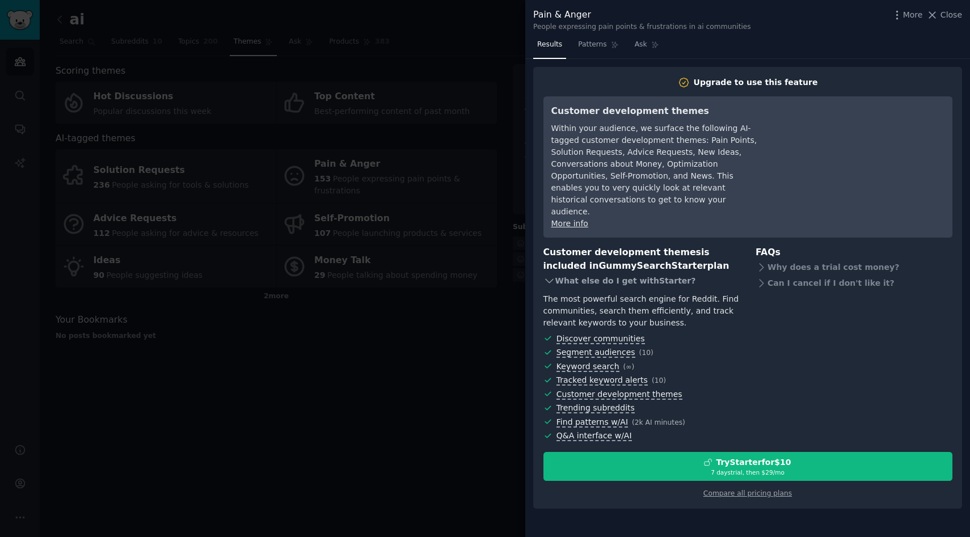
click at [546, 275] on icon at bounding box center [549, 281] width 12 height 12
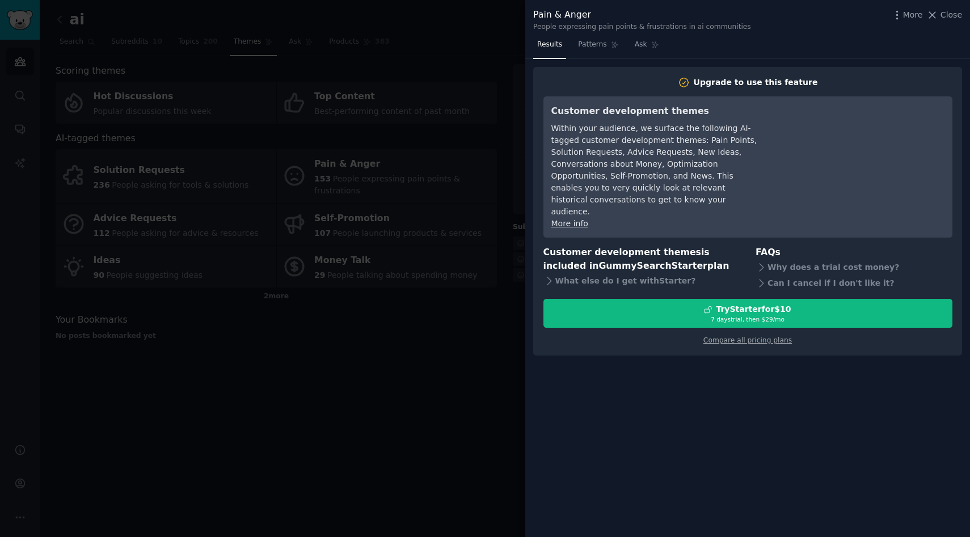
click at [597, 61] on div "Results Patterns Ask Upgrade to use this feature Customer development themes Wi…" at bounding box center [747, 286] width 445 height 501
click at [599, 52] on link "Patterns" at bounding box center [598, 47] width 48 height 23
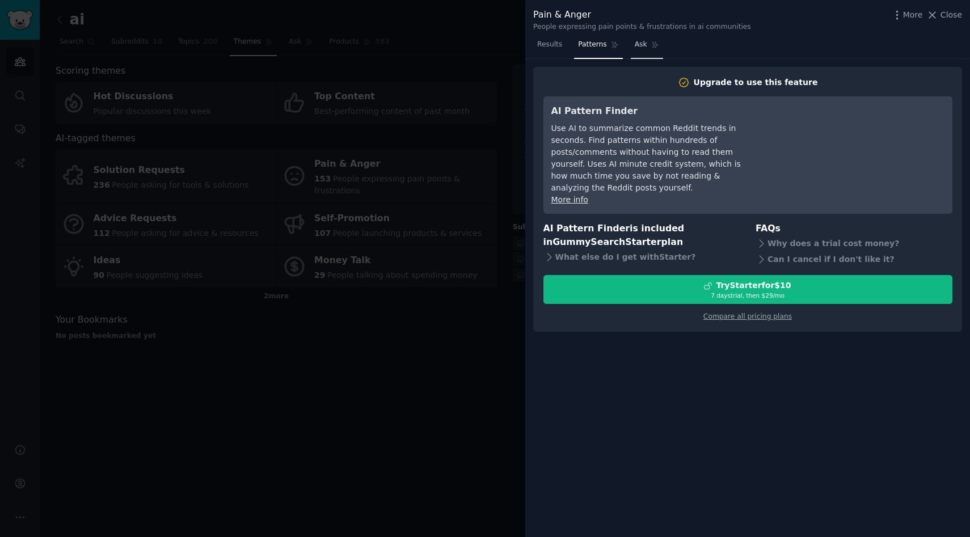
click at [644, 52] on link "Ask" at bounding box center [647, 47] width 32 height 23
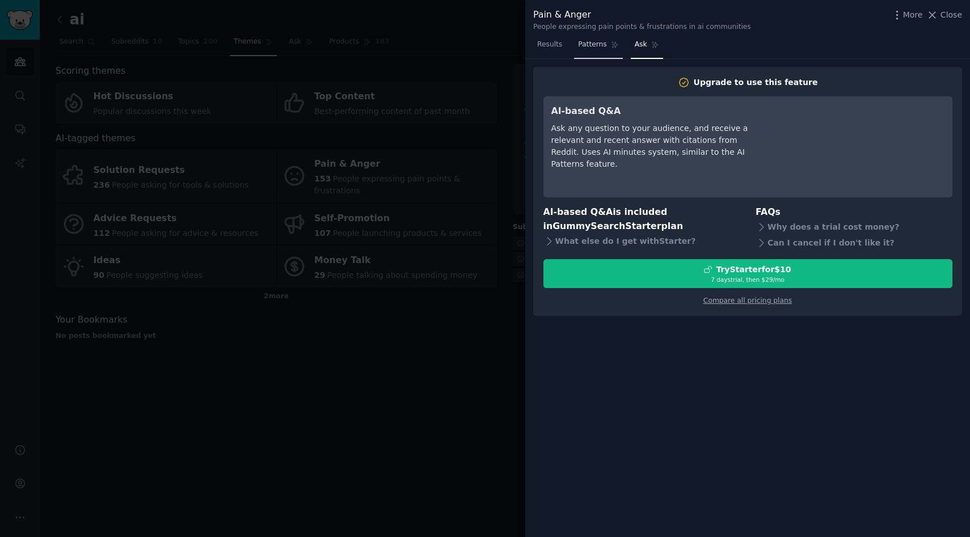
click at [605, 52] on link "Patterns" at bounding box center [598, 47] width 48 height 23
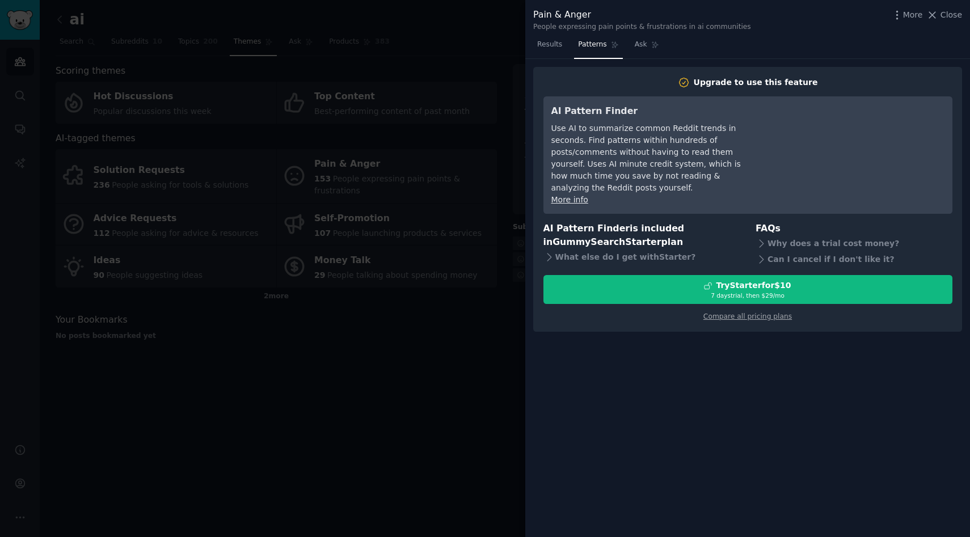
click at [499, 78] on div at bounding box center [485, 268] width 970 height 537
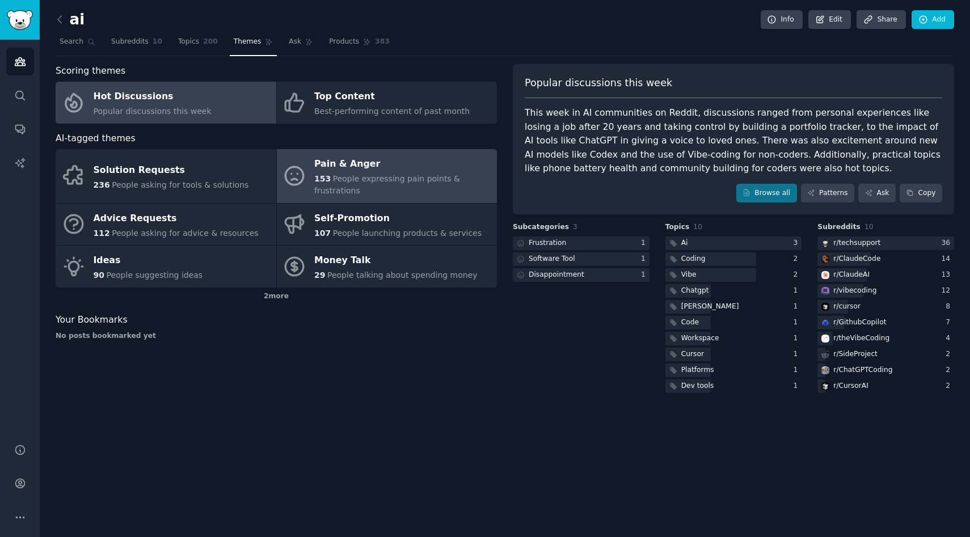
click at [216, 99] on link "Hot Discussions Popular discussions this week" at bounding box center [166, 103] width 221 height 42
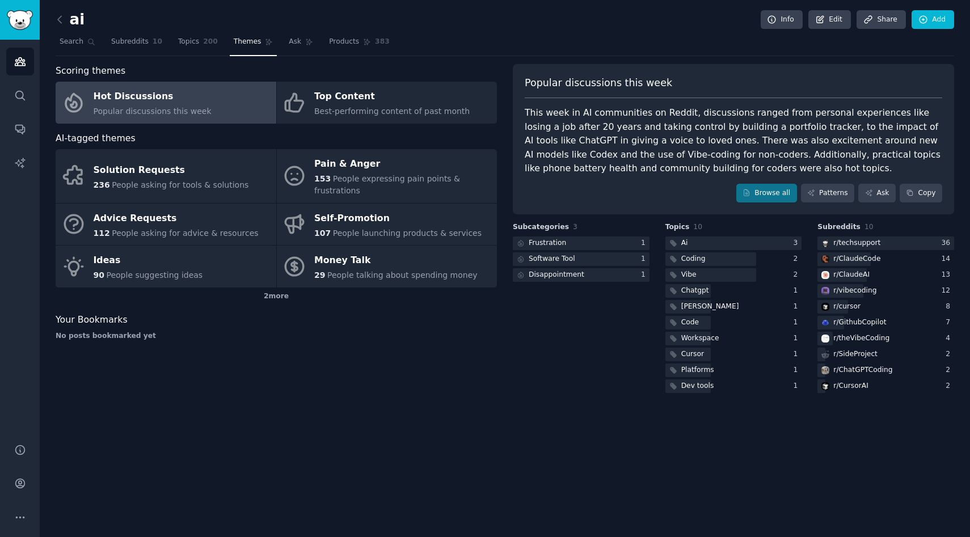
click at [203, 105] on link "Hot Discussions Popular discussions this week" at bounding box center [166, 103] width 221 height 42
click at [235, 115] on link "Hot Discussions Popular discussions this week" at bounding box center [166, 103] width 221 height 42
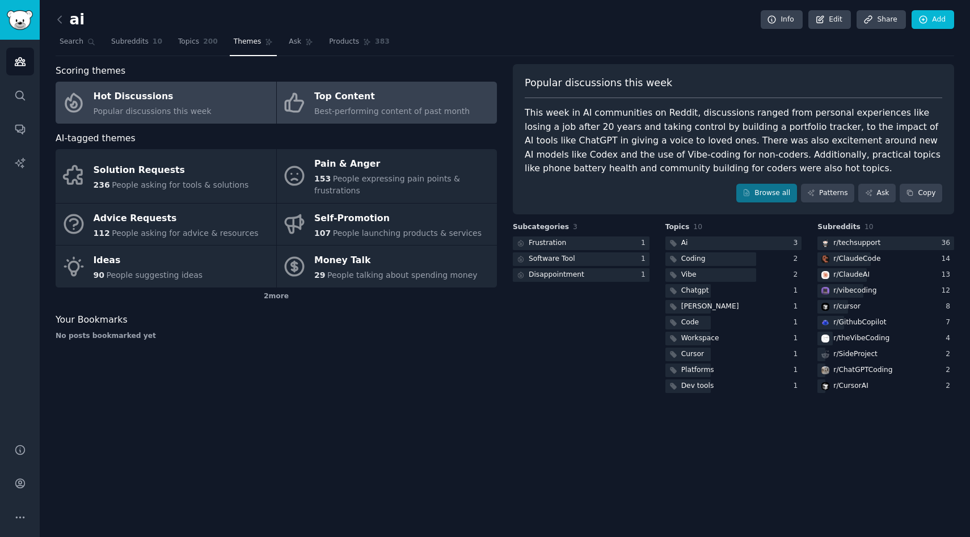
click at [306, 112] on link "Top Content Best-performing content of past month" at bounding box center [387, 103] width 221 height 42
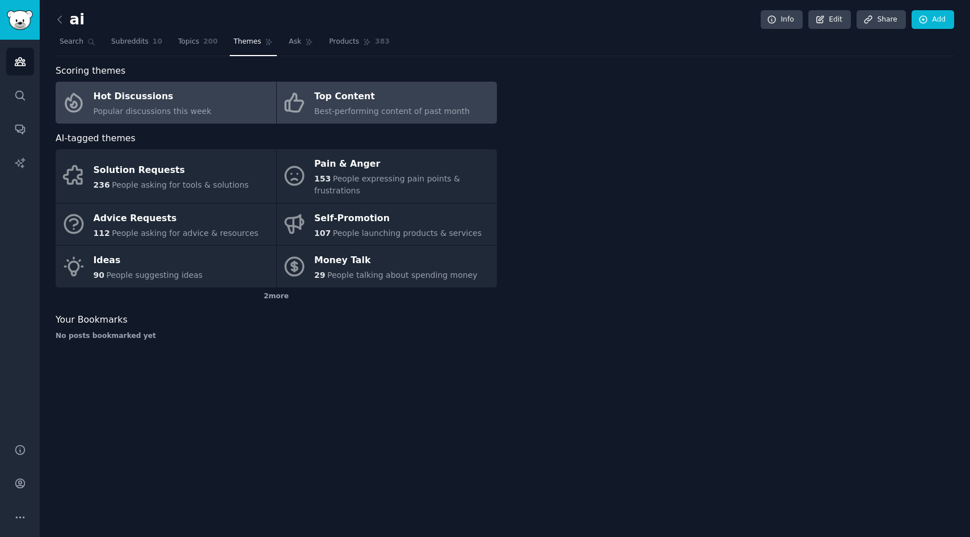
click at [229, 108] on link "Hot Discussions Popular discussions this week" at bounding box center [166, 103] width 221 height 42
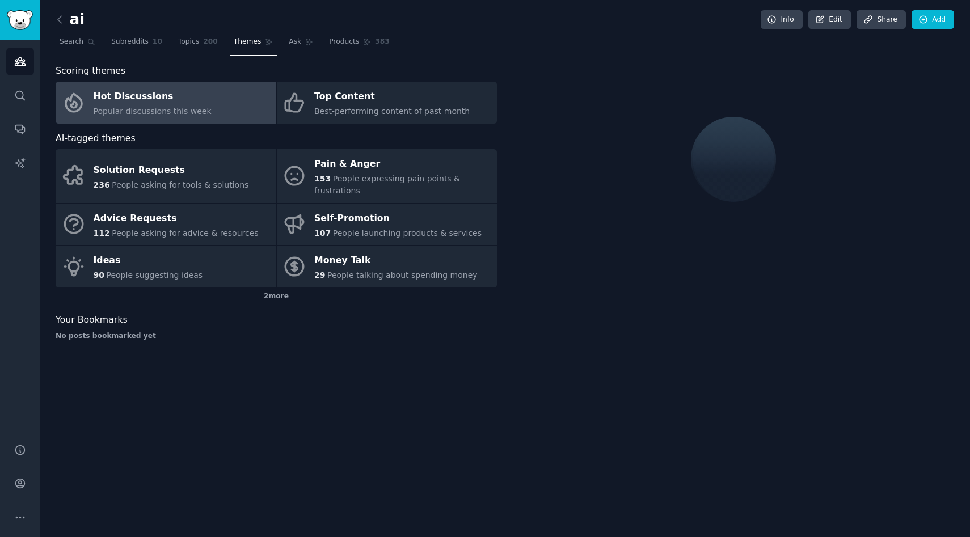
click at [68, 20] on link at bounding box center [63, 20] width 14 height 18
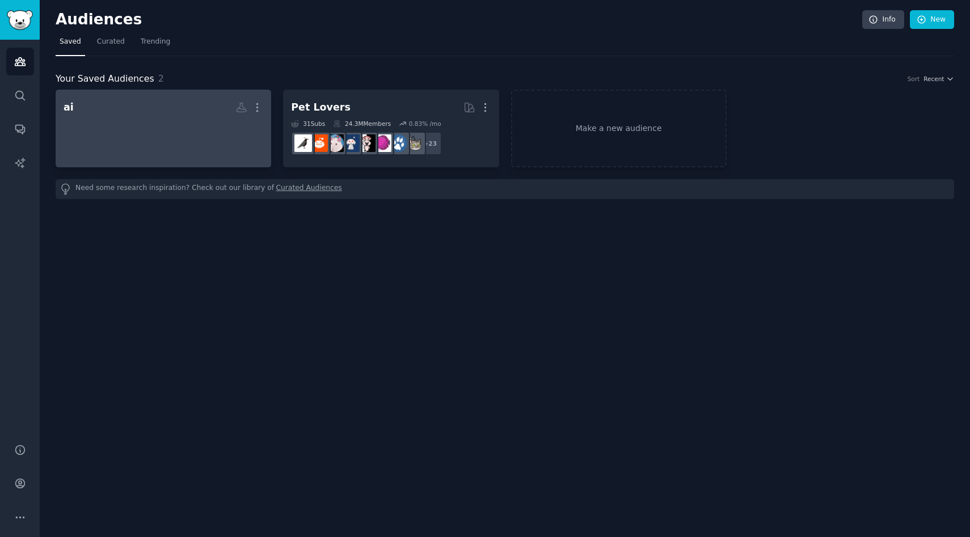
click at [187, 115] on h2 "ai Custom Audience More" at bounding box center [164, 108] width 200 height 20
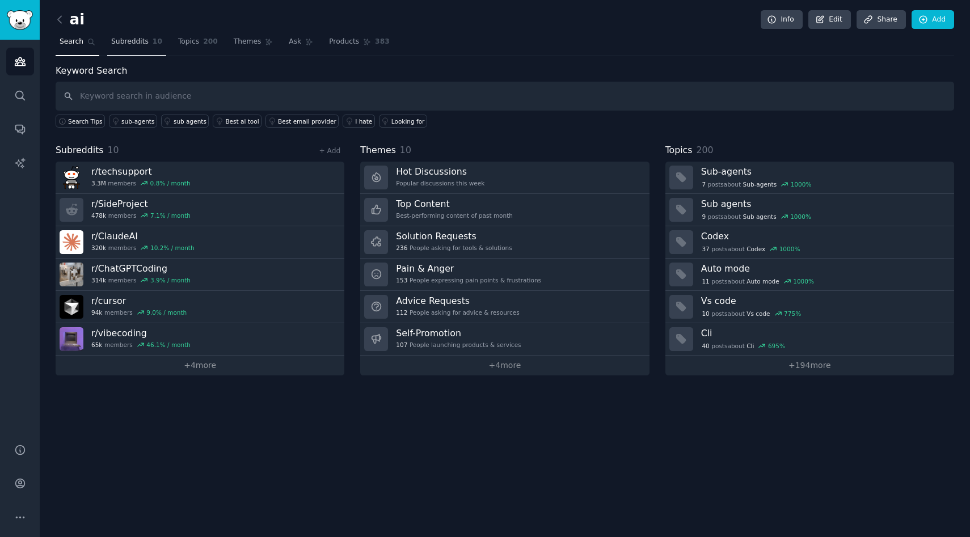
click at [129, 46] on span "Subreddits" at bounding box center [129, 42] width 37 height 10
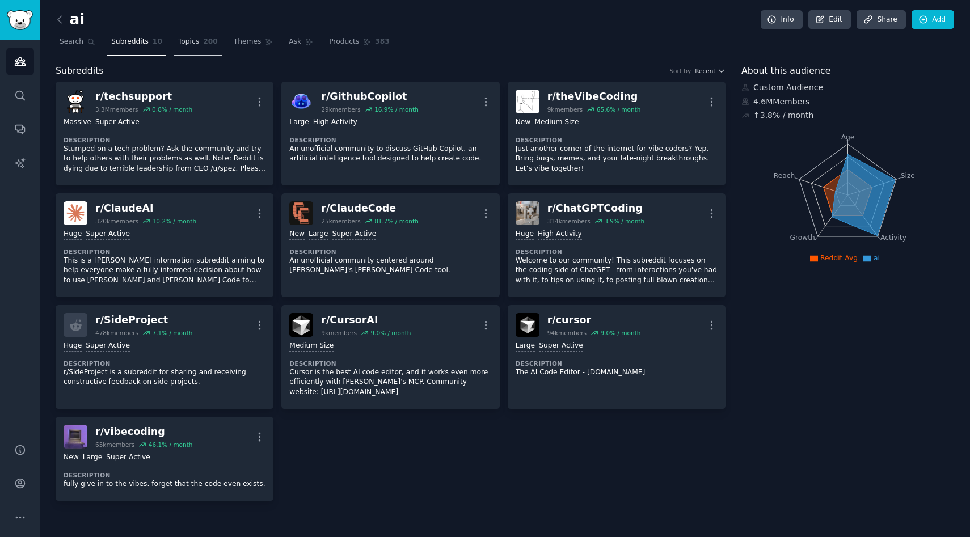
click at [192, 39] on span "Topics" at bounding box center [188, 42] width 21 height 10
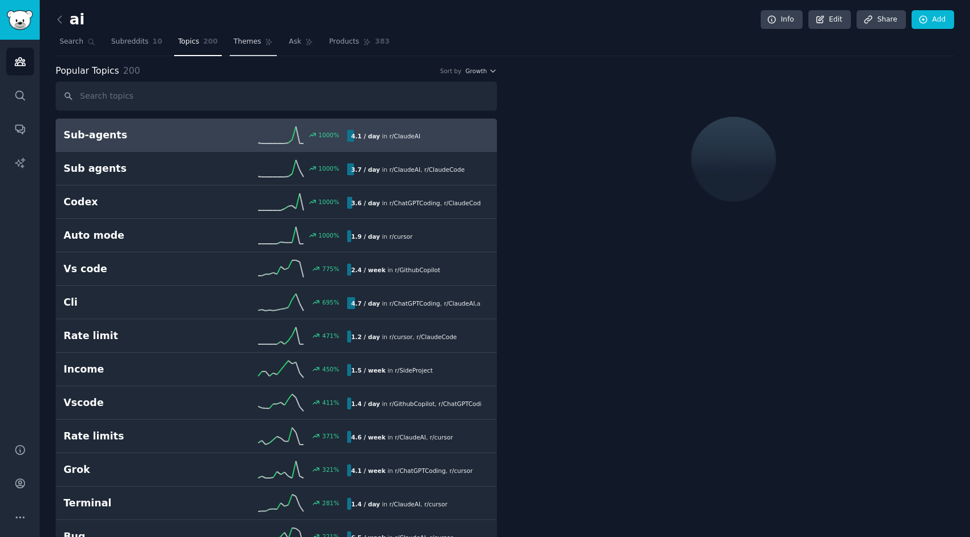
click at [258, 48] on link "Themes" at bounding box center [254, 44] width 48 height 23
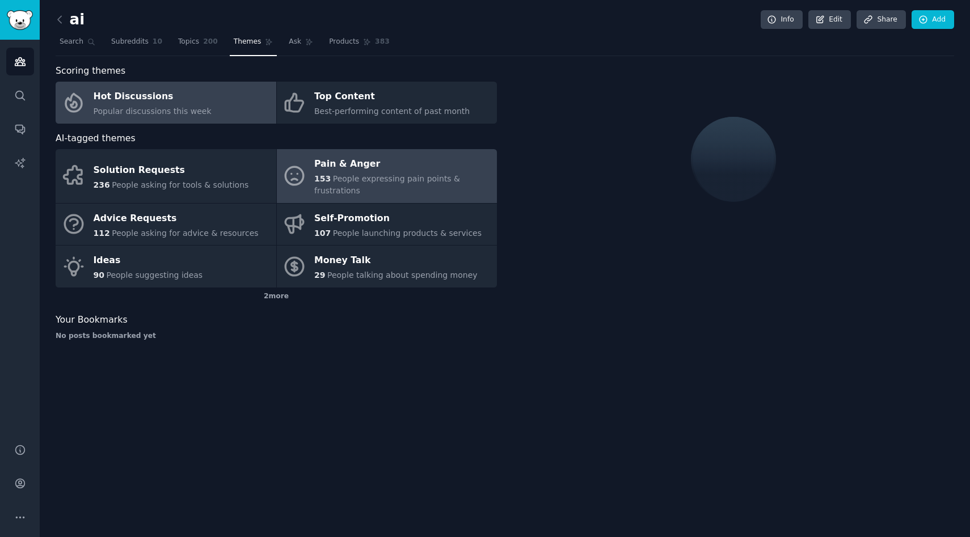
click at [318, 173] on div "153 People expressing pain points & frustrations" at bounding box center [402, 185] width 177 height 24
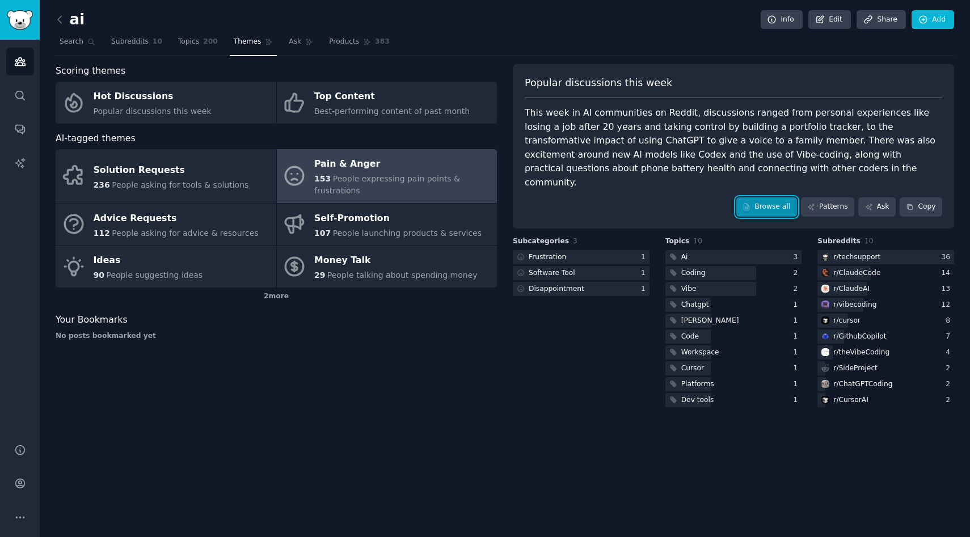
click at [767, 197] on link "Browse all" at bounding box center [766, 206] width 61 height 19
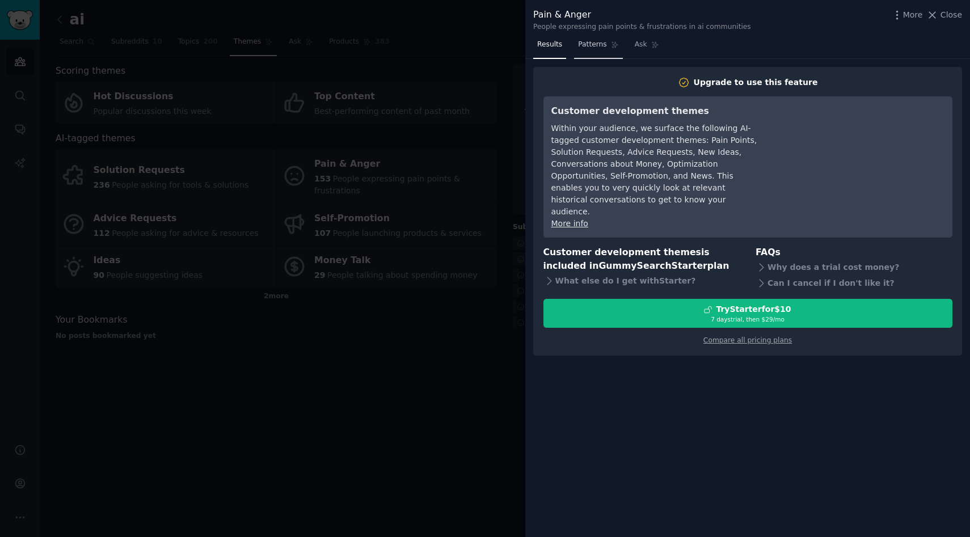
click at [591, 50] on link "Patterns" at bounding box center [598, 47] width 48 height 23
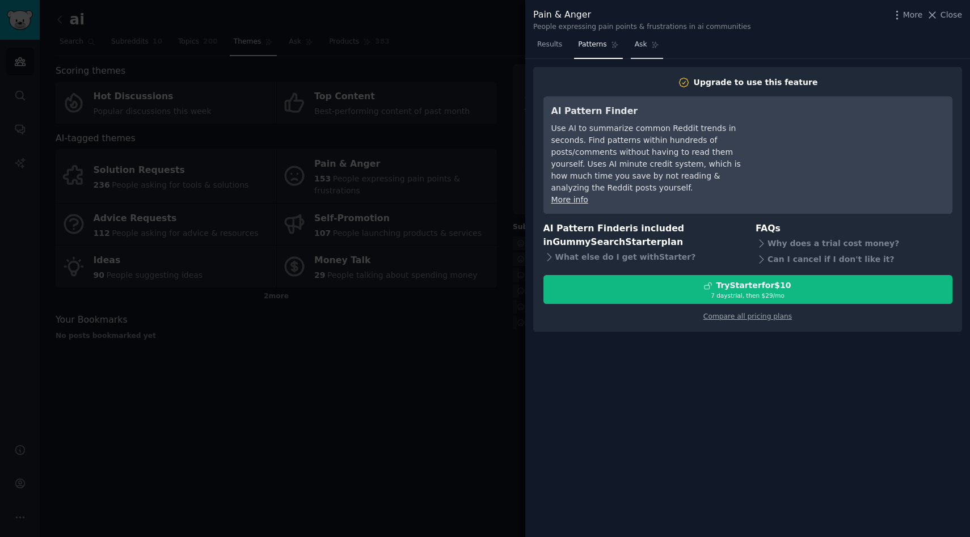
click at [643, 55] on link "Ask" at bounding box center [647, 47] width 32 height 23
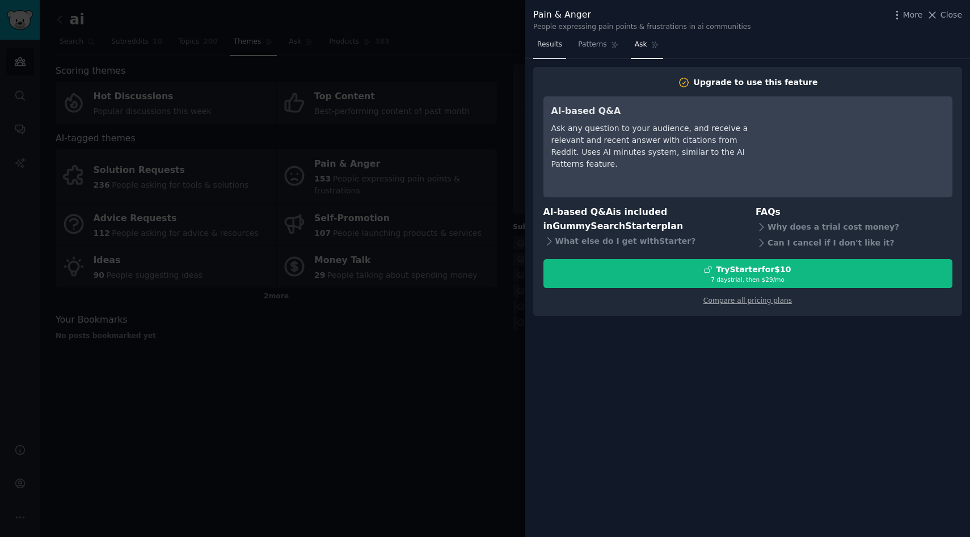
click at [557, 50] on link "Results" at bounding box center [549, 47] width 33 height 23
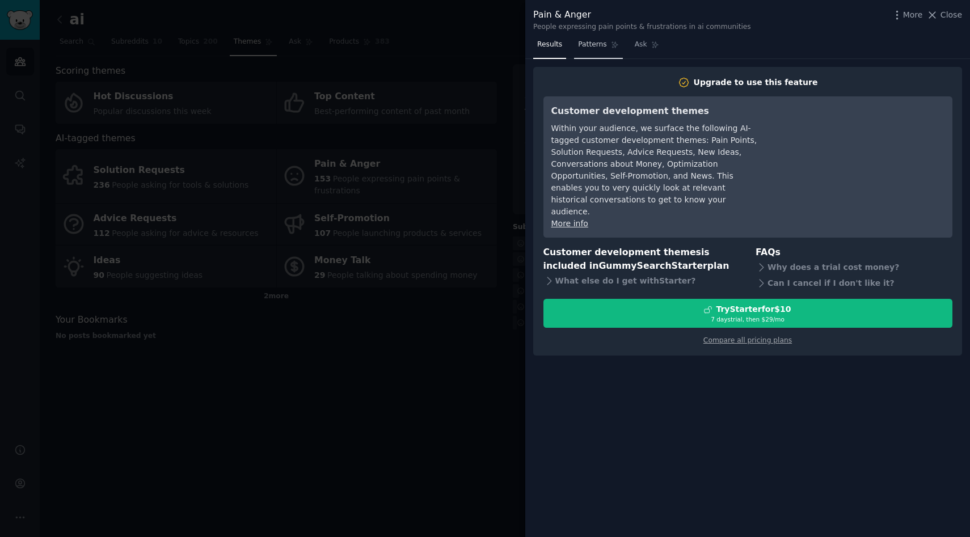
click at [581, 50] on link "Patterns" at bounding box center [598, 47] width 48 height 23
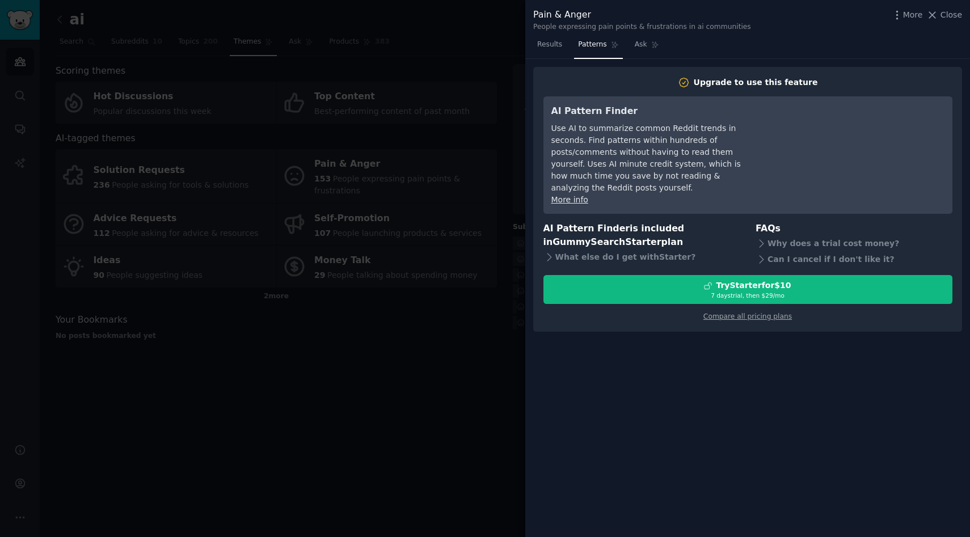
click at [446, 75] on div at bounding box center [485, 268] width 970 height 537
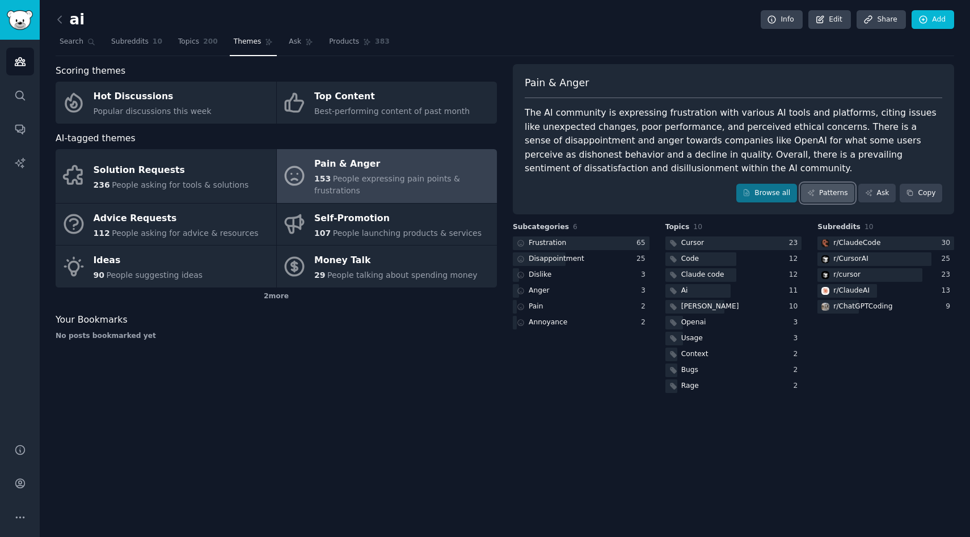
click at [836, 191] on link "Patterns" at bounding box center [827, 193] width 53 height 19
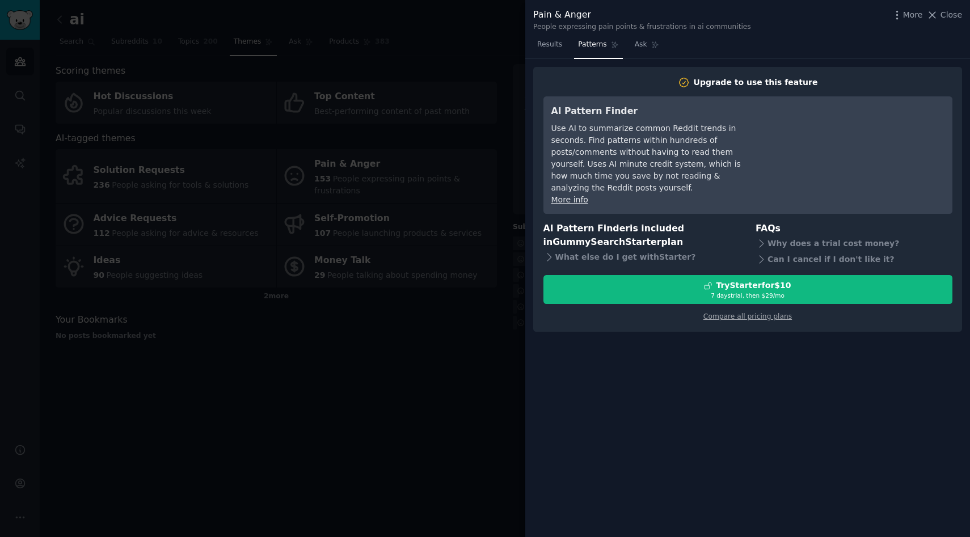
click at [508, 210] on div at bounding box center [485, 268] width 970 height 537
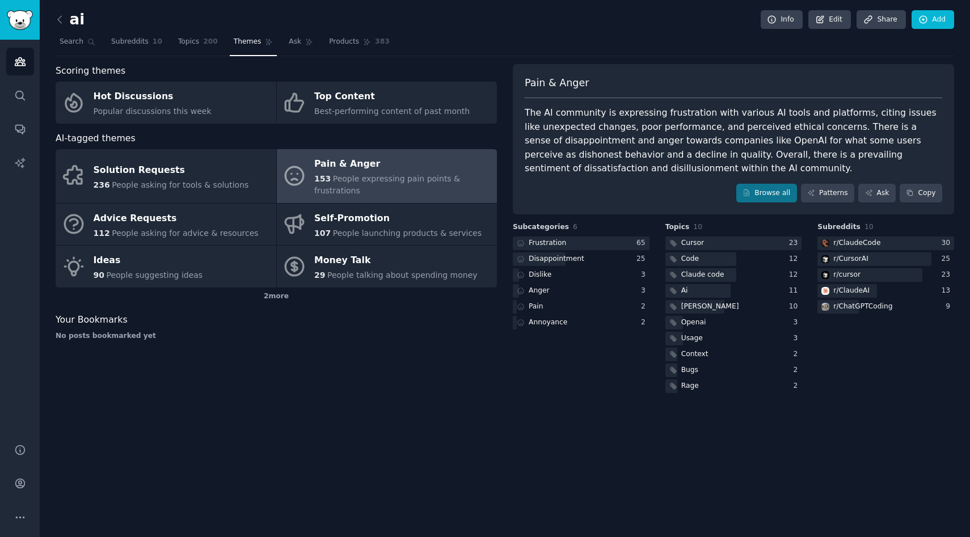
click at [896, 197] on div "Browse all Patterns Ask Copy" at bounding box center [734, 193] width 418 height 19
click at [893, 197] on link "Ask" at bounding box center [876, 193] width 37 height 19
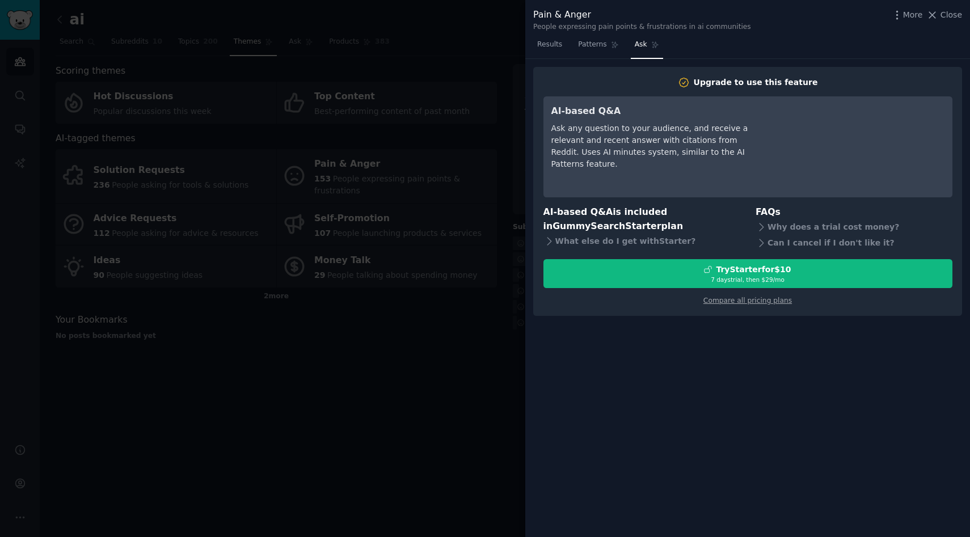
click at [443, 159] on div at bounding box center [485, 268] width 970 height 537
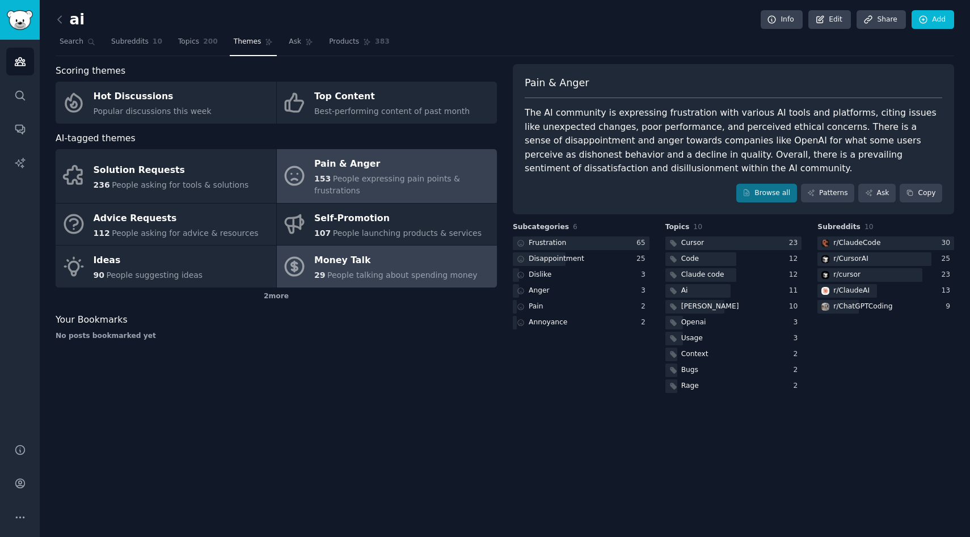
click at [425, 262] on div "Money Talk" at bounding box center [395, 261] width 163 height 18
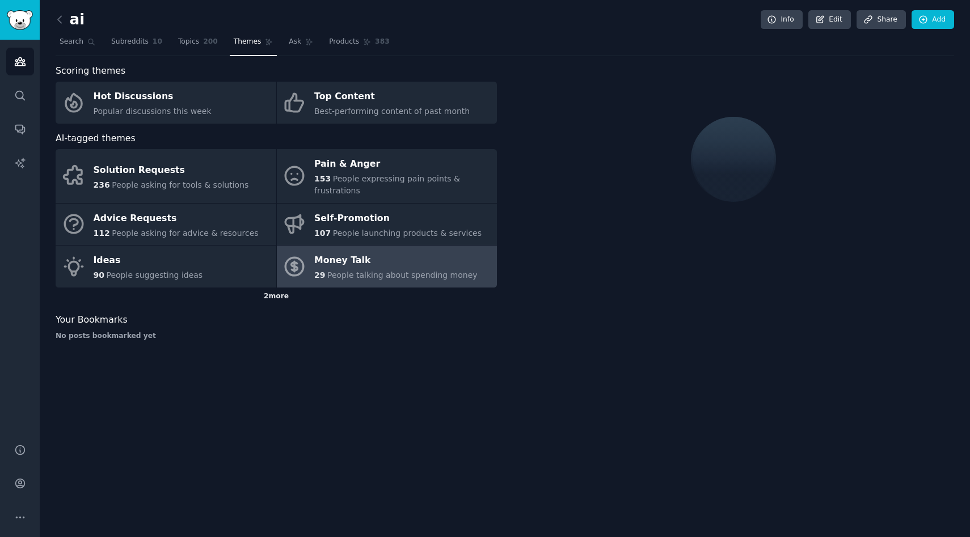
click at [281, 294] on div "2 more" at bounding box center [276, 297] width 441 height 18
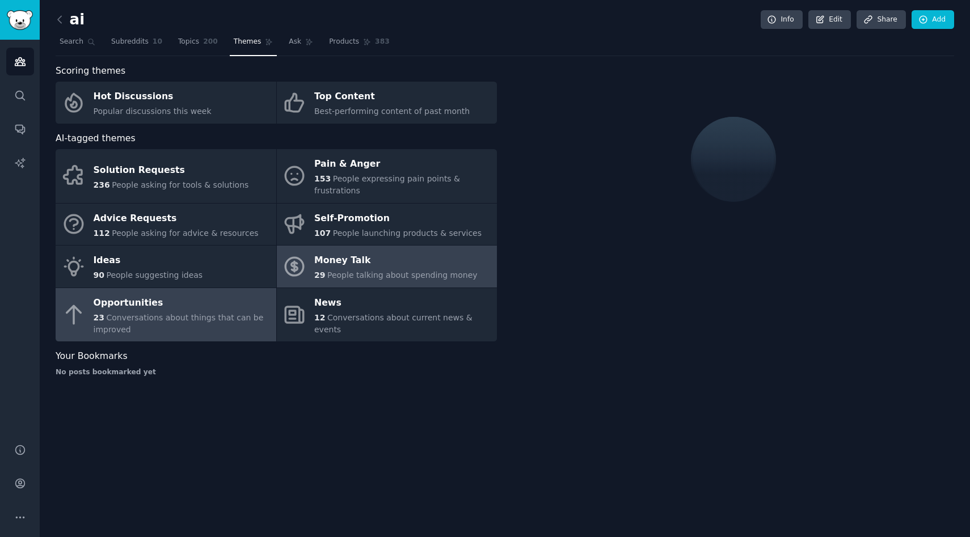
click at [237, 296] on div "Opportunities" at bounding box center [182, 303] width 177 height 18
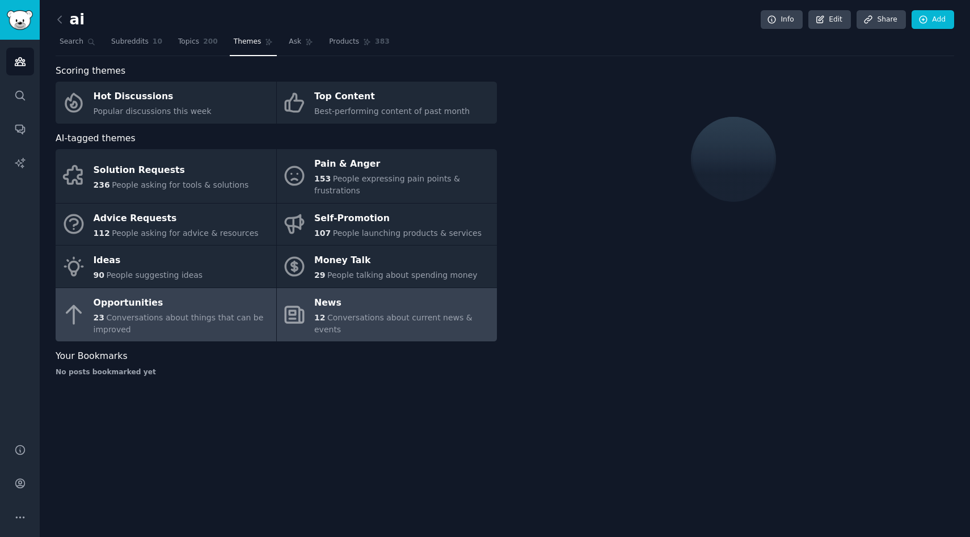
click at [335, 307] on div "News" at bounding box center [402, 303] width 177 height 18
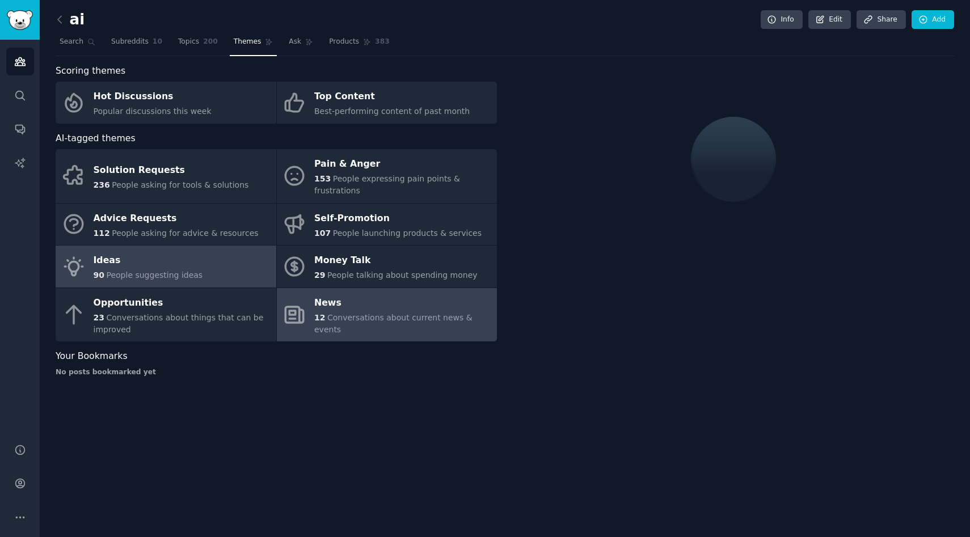
click at [252, 285] on link "Ideas 90 People suggesting ideas" at bounding box center [166, 267] width 221 height 42
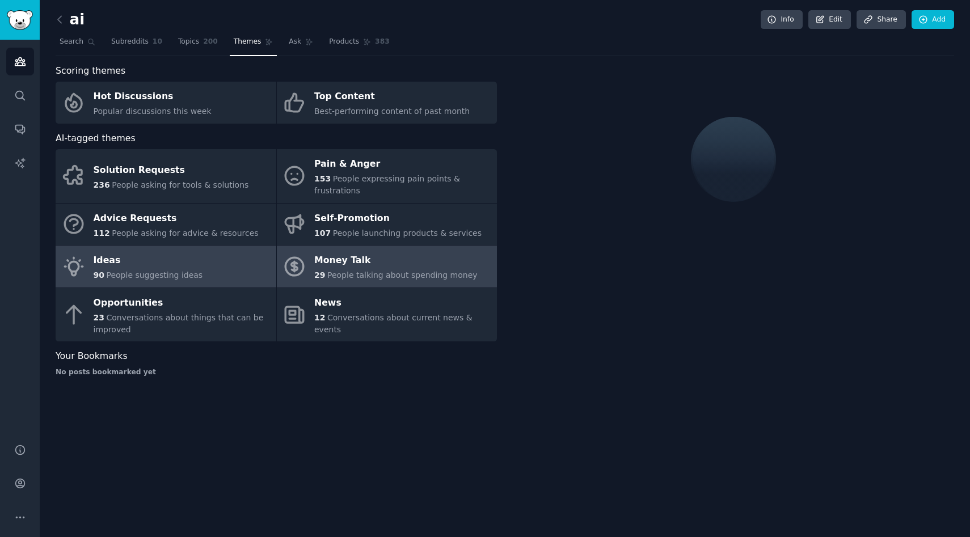
click at [312, 246] on link "Money Talk 29 People talking about spending money" at bounding box center [387, 267] width 221 height 42
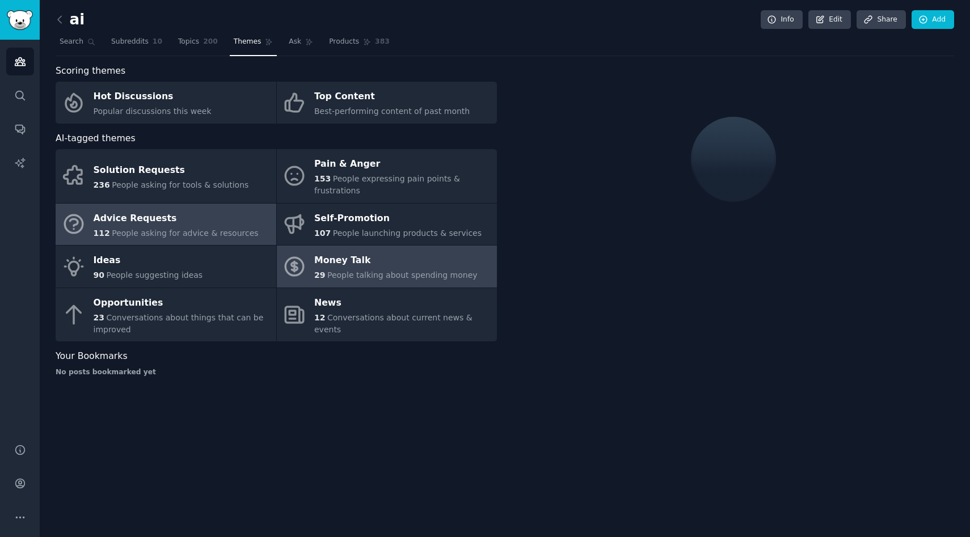
click at [269, 242] on link "Advice Requests 112 People asking for advice & resources" at bounding box center [166, 225] width 221 height 42
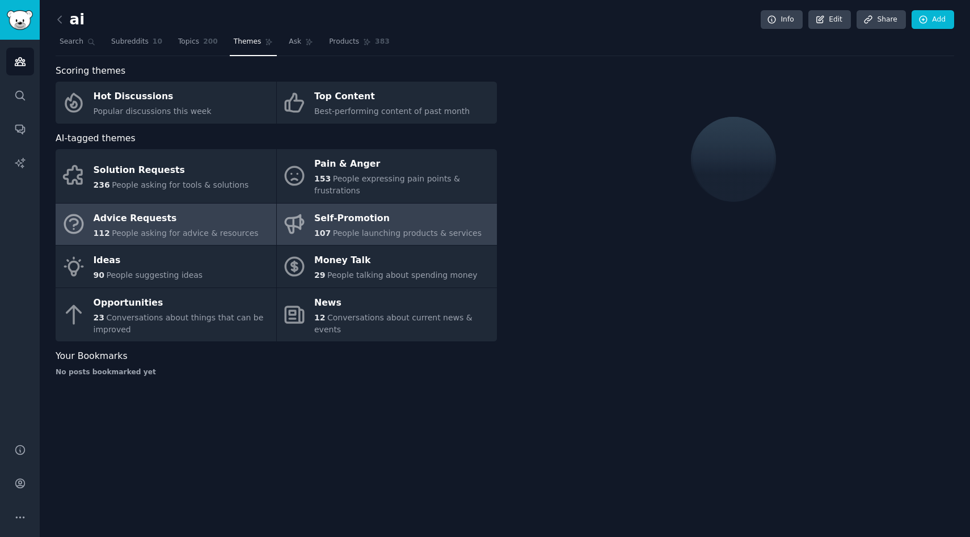
click at [295, 234] on icon at bounding box center [295, 224] width 24 height 24
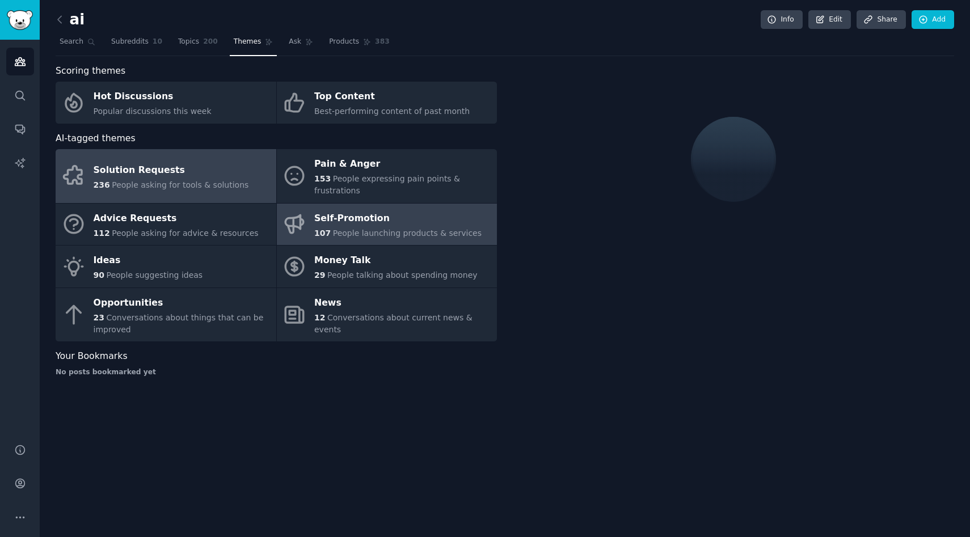
click at [268, 192] on link "Solution Requests 236 People asking for tools & solutions" at bounding box center [166, 176] width 221 height 54
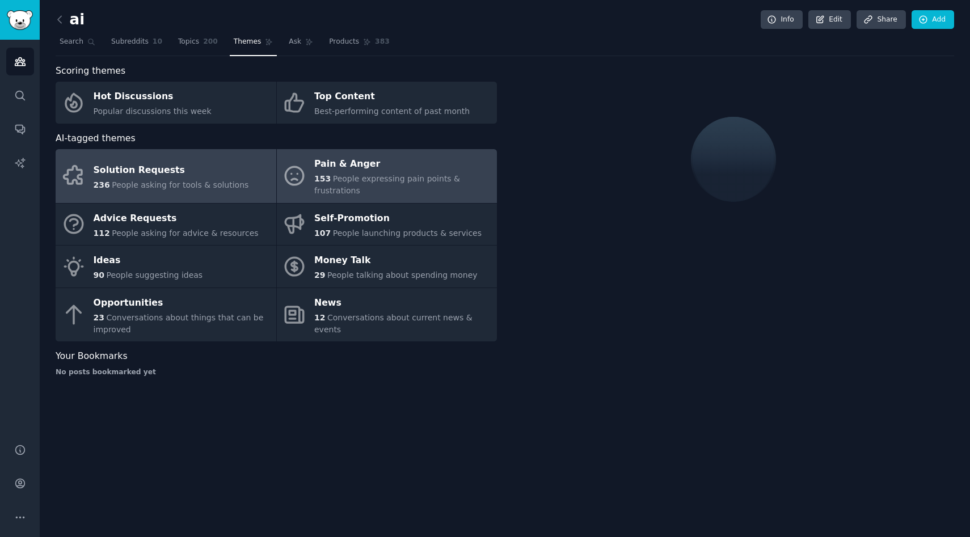
click at [318, 185] on div "153 People expressing pain points & frustrations" at bounding box center [402, 185] width 177 height 24
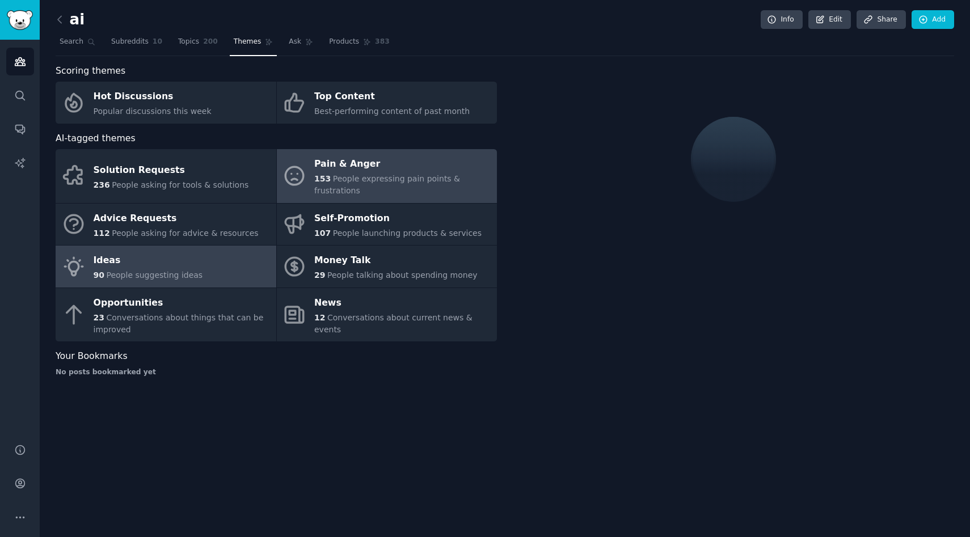
click at [247, 246] on link "Ideas 90 People suggesting ideas" at bounding box center [166, 267] width 221 height 42
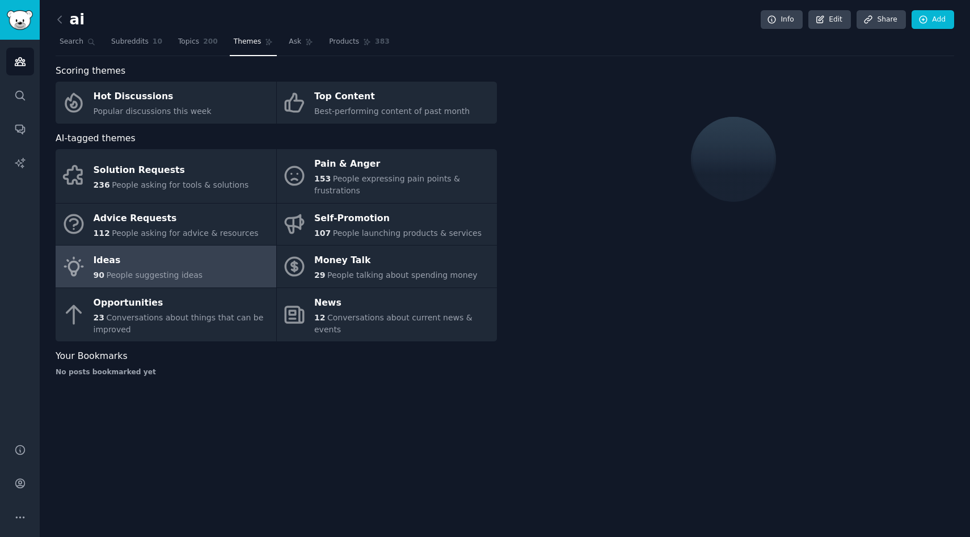
click at [310, 127] on div "Scoring themes Hot Discussions Popular discussions this week Top Content Best-p…" at bounding box center [276, 225] width 441 height 322
click at [306, 40] on icon at bounding box center [309, 42] width 8 height 8
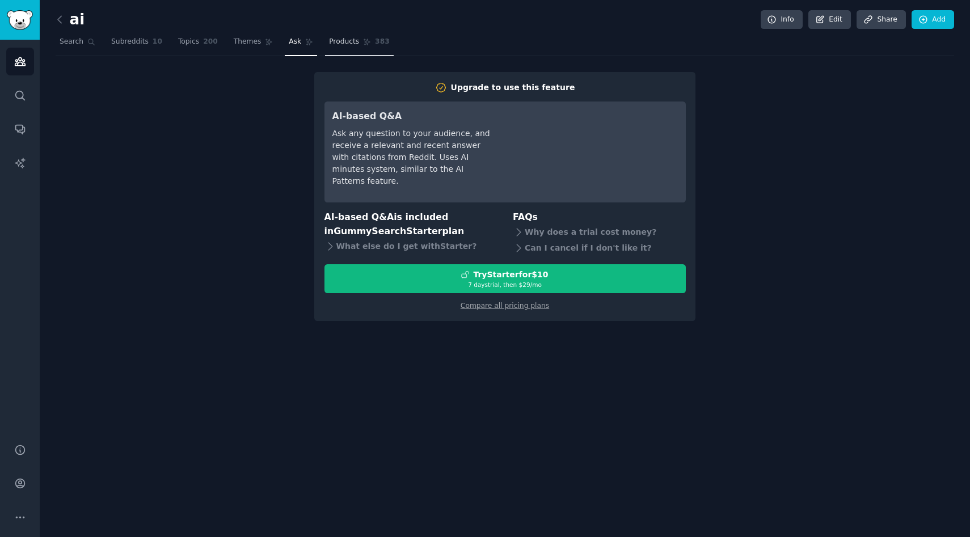
click at [349, 44] on span "Products" at bounding box center [344, 42] width 30 height 10
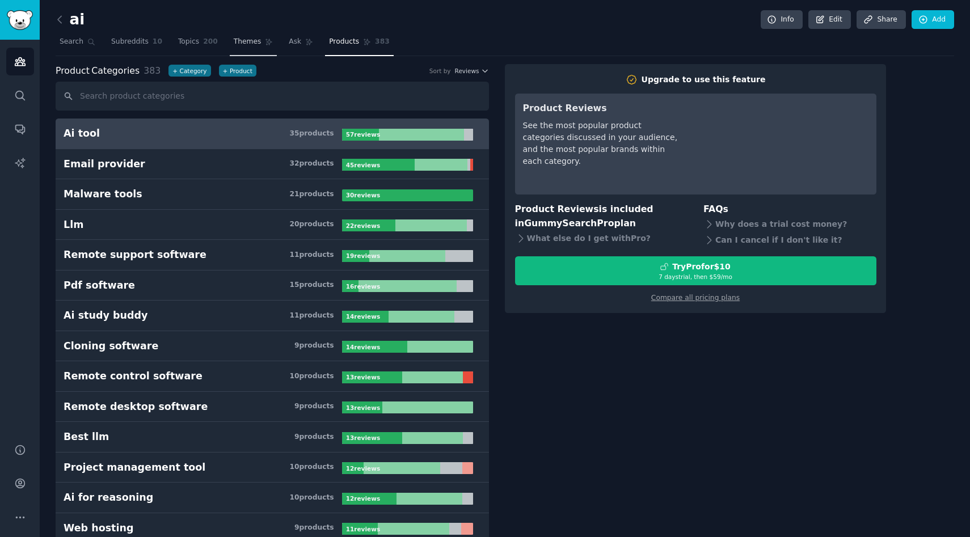
click at [243, 48] on link "Themes" at bounding box center [254, 44] width 48 height 23
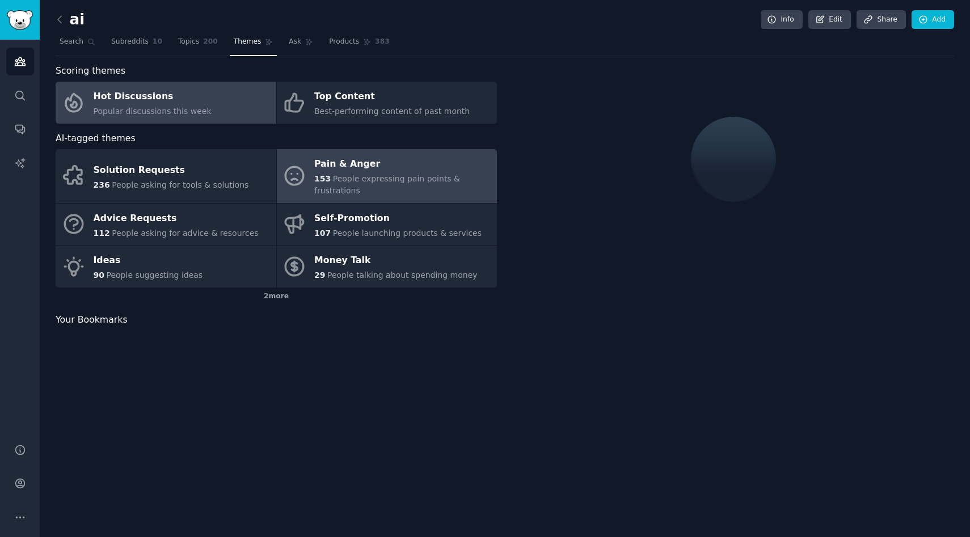
click at [323, 180] on span "153" at bounding box center [322, 178] width 16 height 9
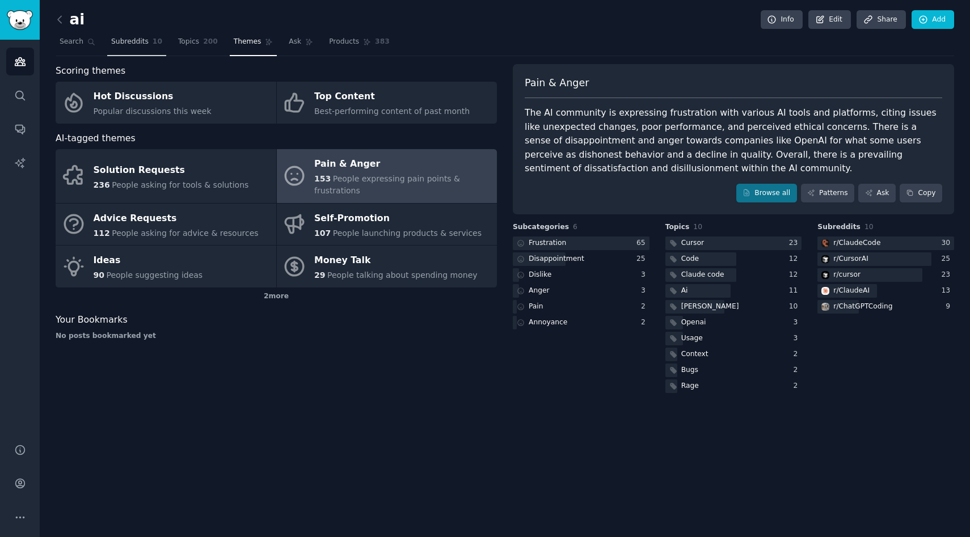
click at [120, 39] on span "Subreddits" at bounding box center [129, 42] width 37 height 10
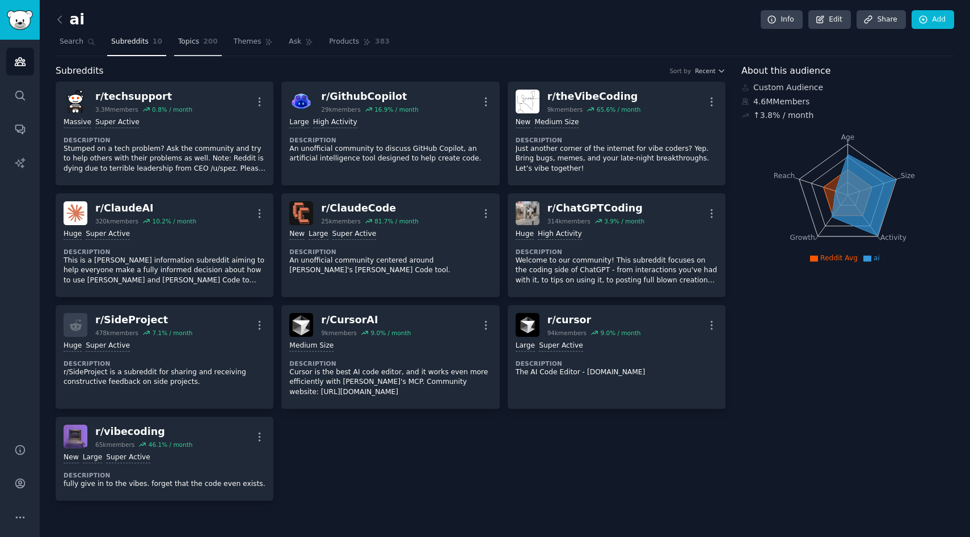
click at [203, 40] on span "200" at bounding box center [210, 42] width 15 height 10
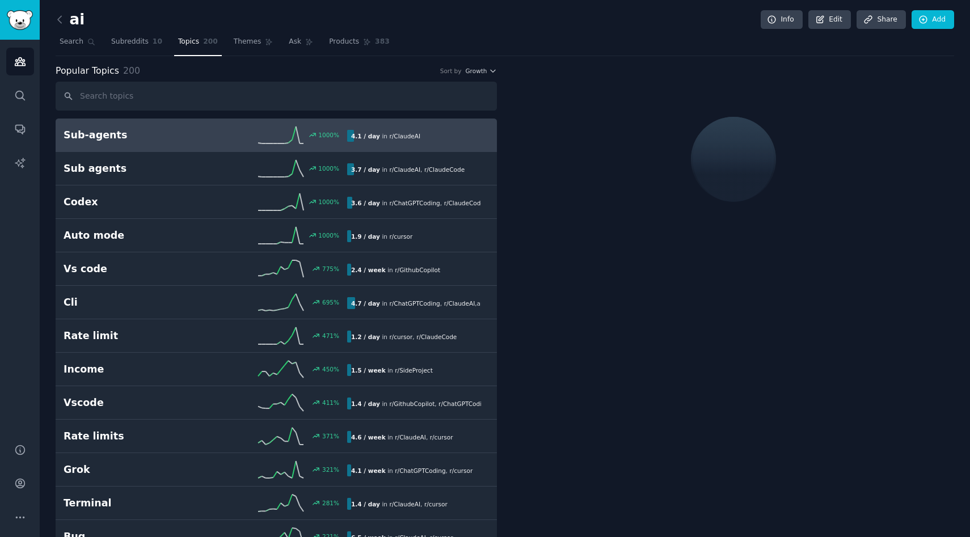
click at [484, 74] on span "Growth" at bounding box center [476, 71] width 22 height 8
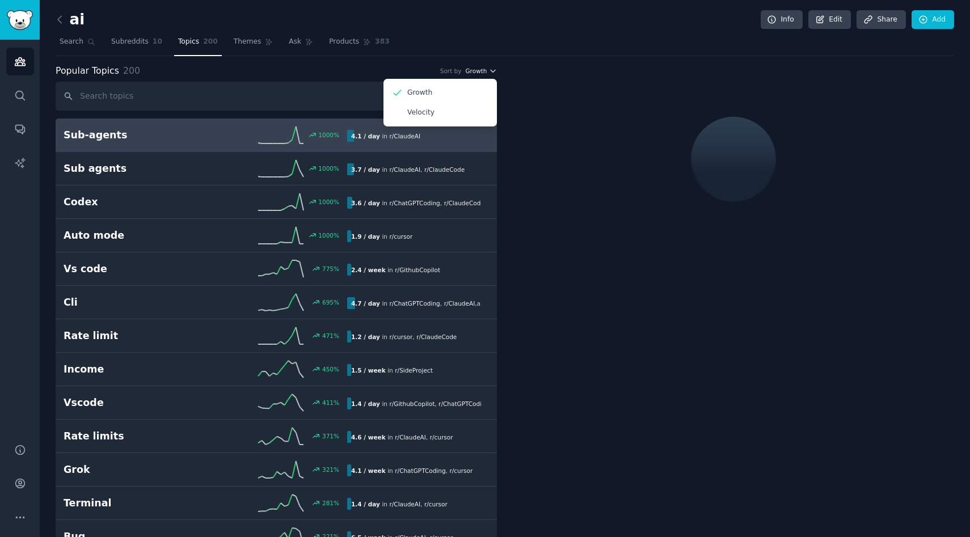
click at [484, 74] on span "Growth" at bounding box center [476, 71] width 22 height 8
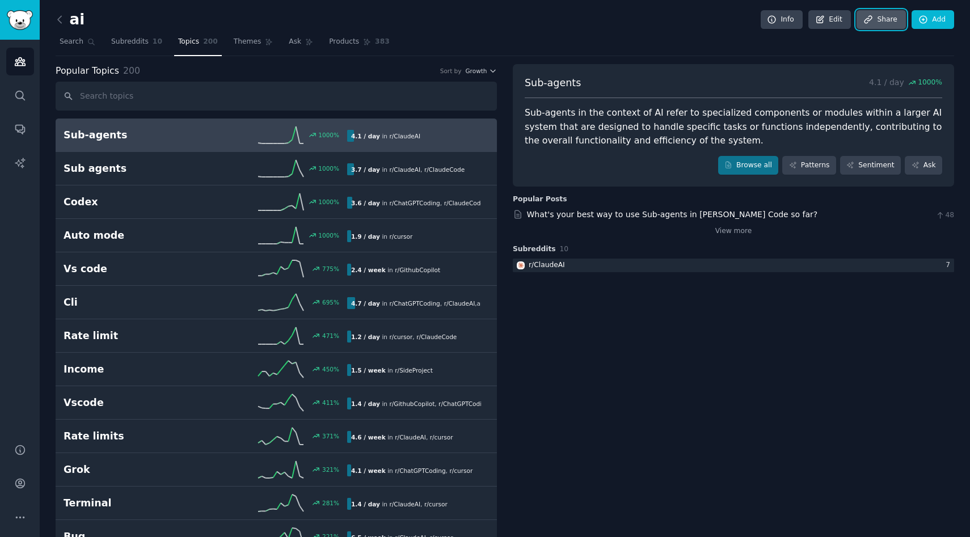
click at [857, 26] on link "Share" at bounding box center [881, 19] width 49 height 19
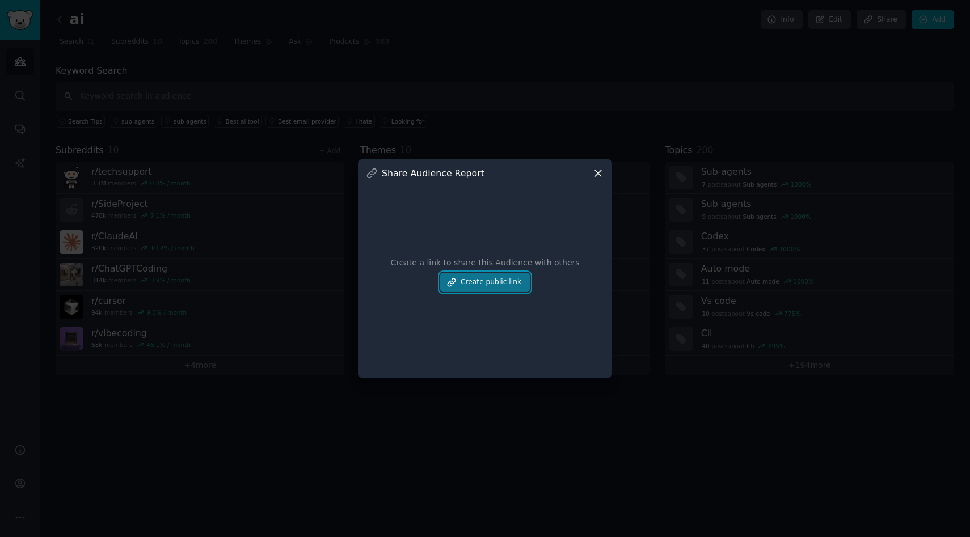
click at [524, 289] on button "Create public link" at bounding box center [485, 282] width 90 height 19
click at [596, 175] on icon at bounding box center [598, 173] width 6 height 6
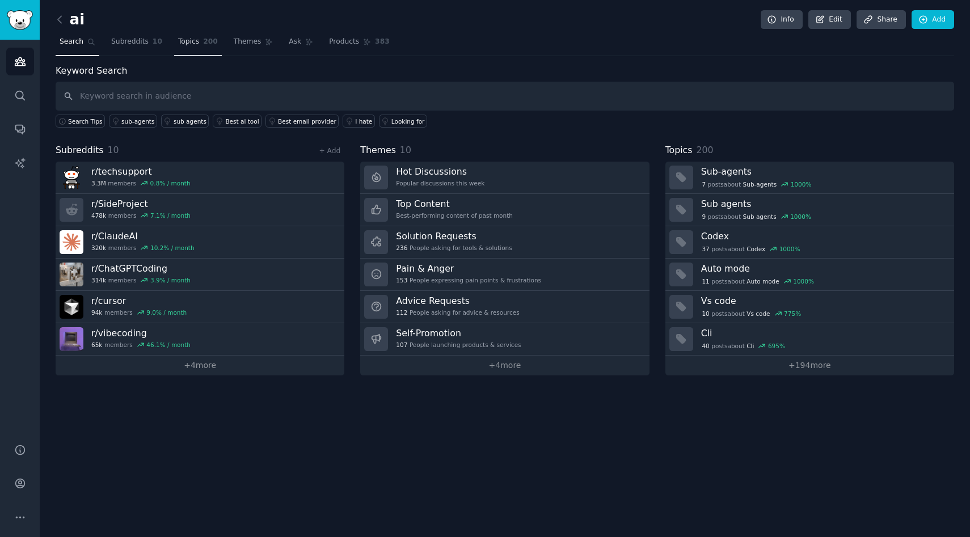
click at [197, 44] on link "Topics 200" at bounding box center [198, 44] width 48 height 23
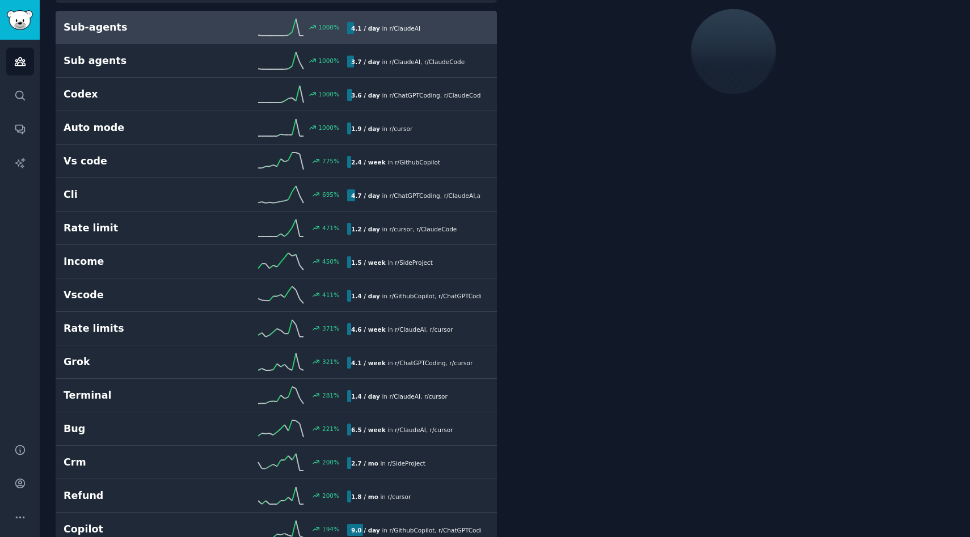
scroll to position [111, 0]
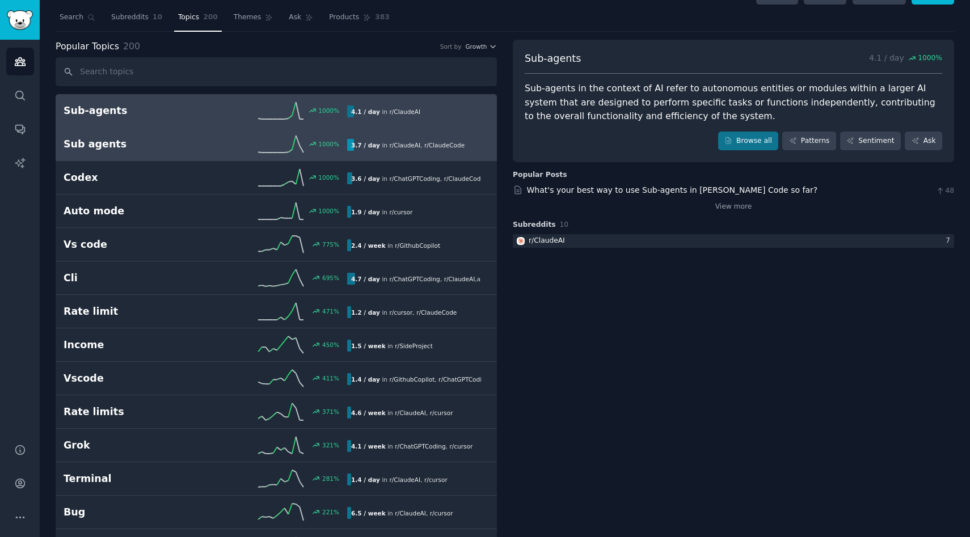
scroll to position [0, 0]
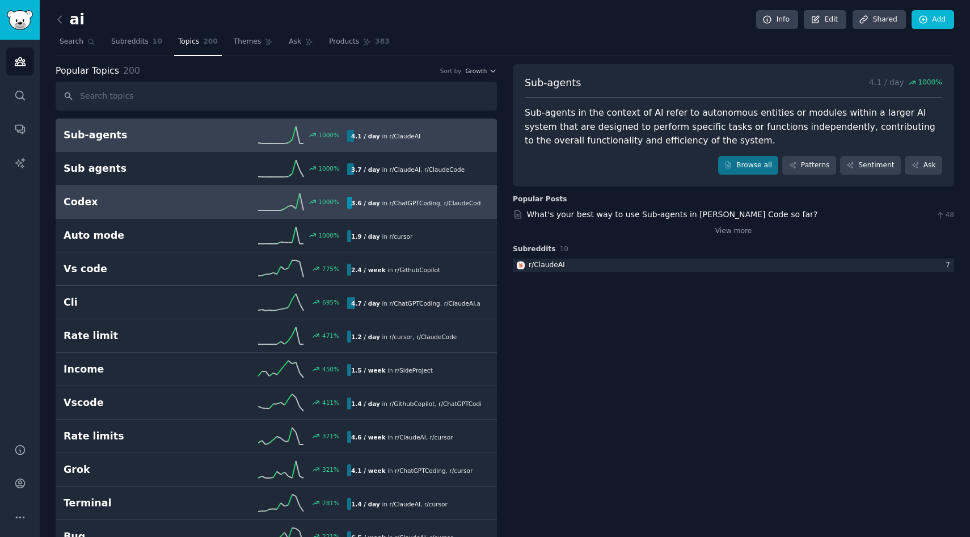
click at [237, 204] on div "1000 %" at bounding box center [276, 201] width 142 height 17
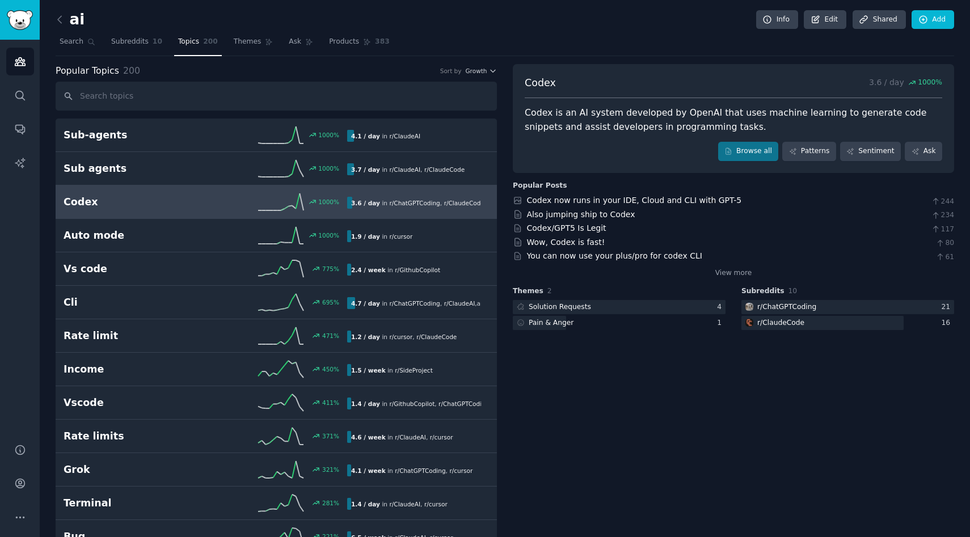
click at [542, 112] on div "Codex is an AI system developed by OpenAI that uses machine learning to generat…" at bounding box center [734, 120] width 418 height 28
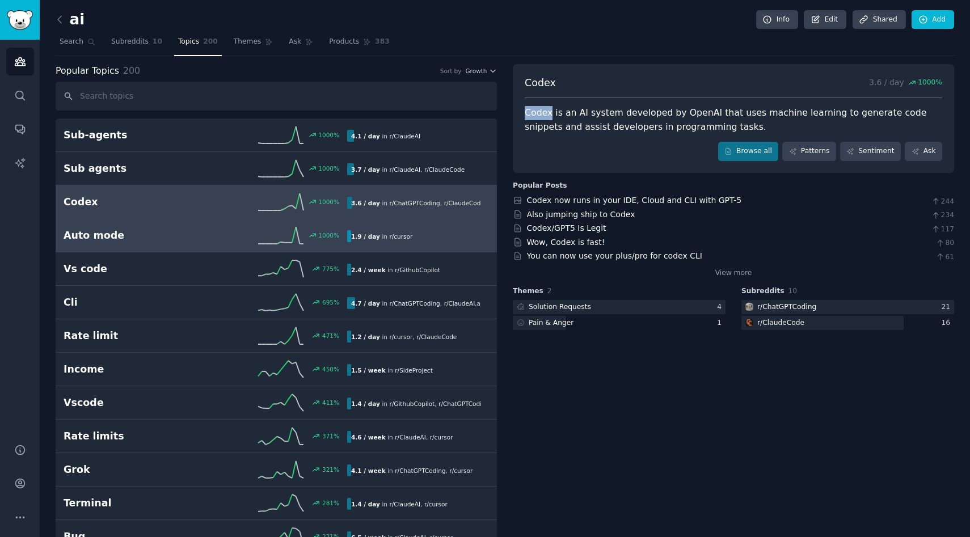
click at [289, 227] on icon at bounding box center [280, 235] width 45 height 17
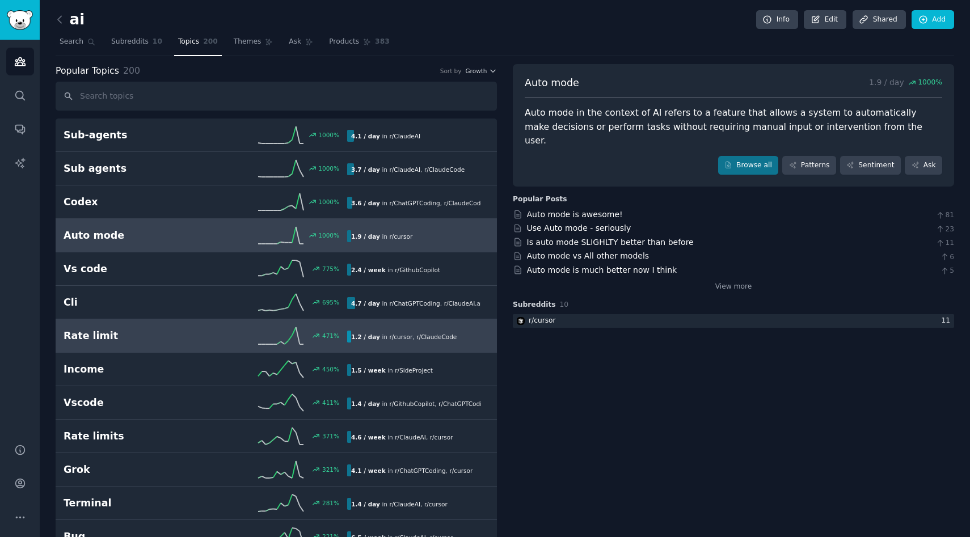
click at [225, 332] on div "471 %" at bounding box center [276, 335] width 142 height 17
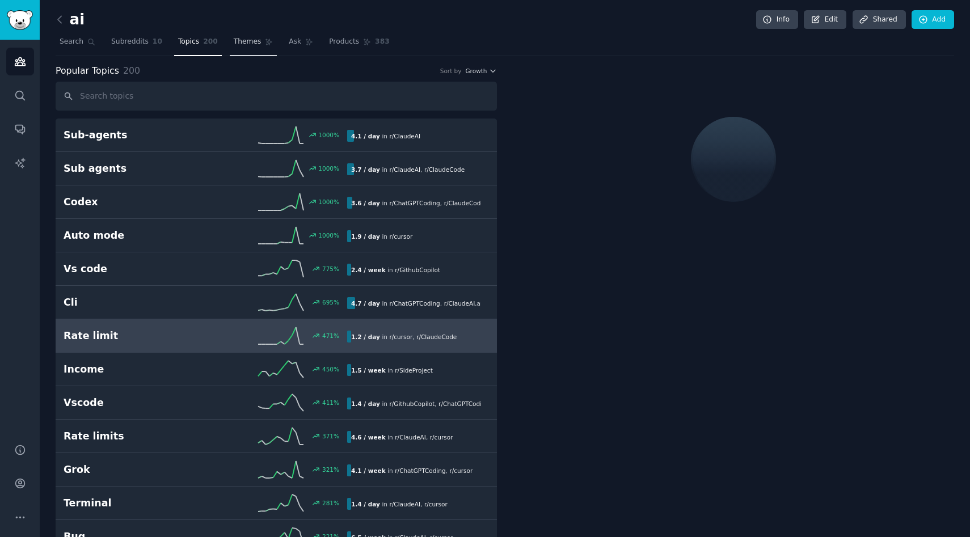
click at [246, 43] on span "Themes" at bounding box center [248, 42] width 28 height 10
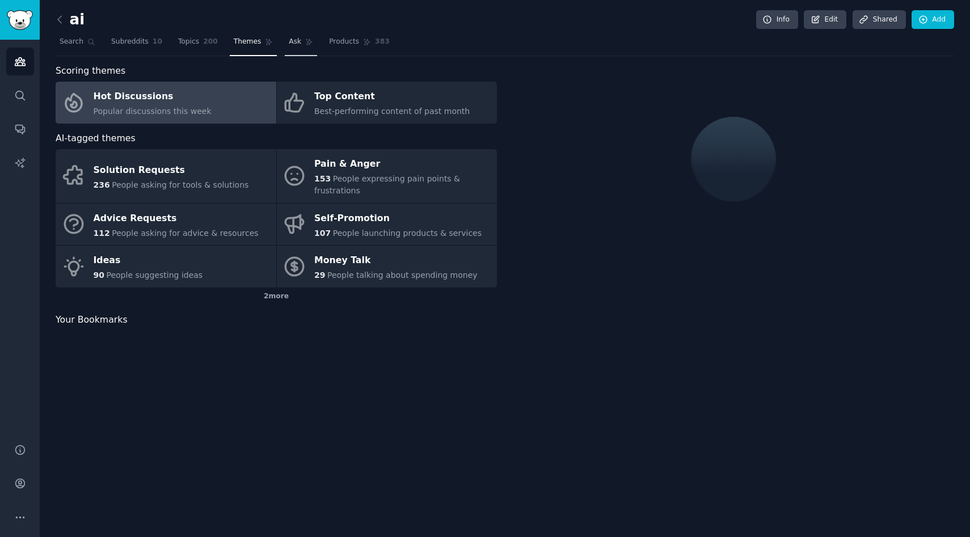
click at [293, 48] on link "Ask" at bounding box center [301, 44] width 32 height 23
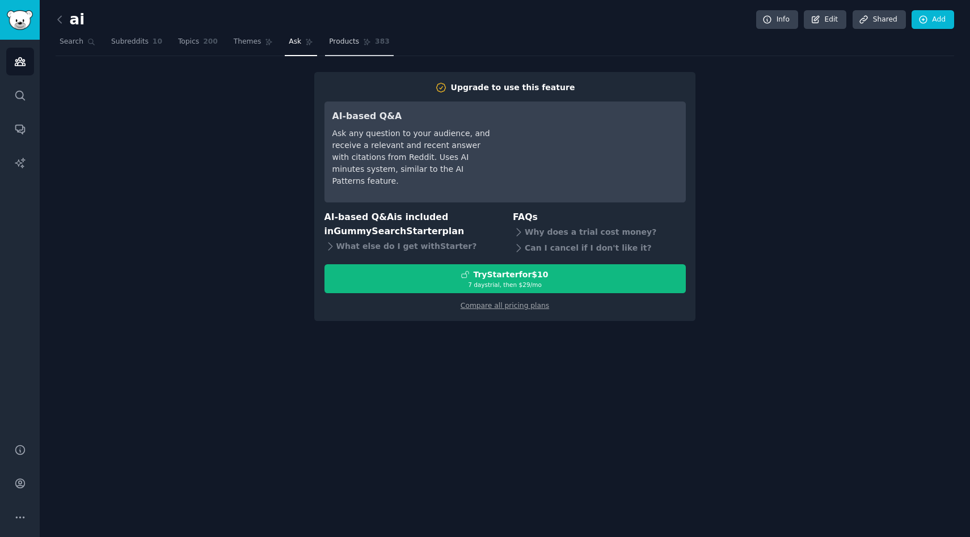
click at [342, 50] on link "Products 383" at bounding box center [359, 44] width 68 height 23
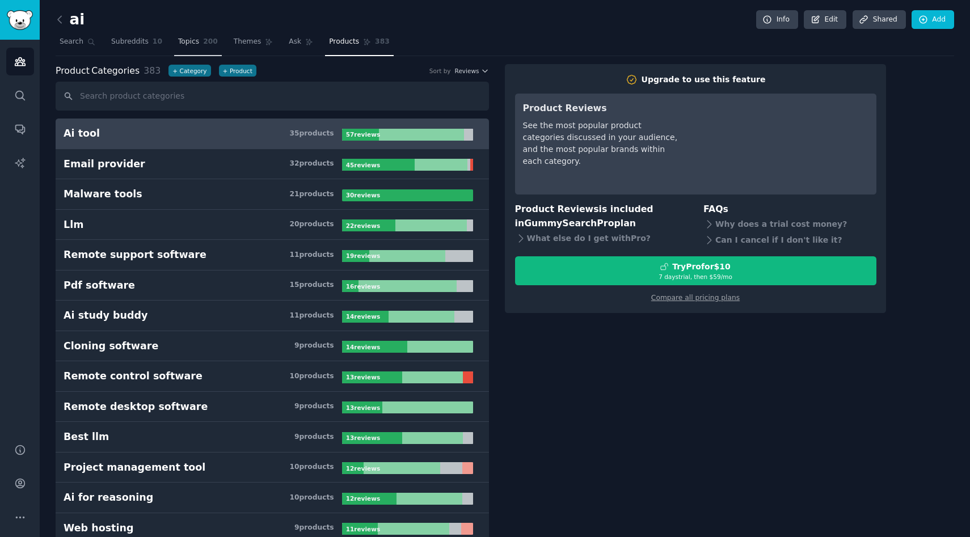
click at [199, 44] on link "Topics 200" at bounding box center [198, 44] width 48 height 23
